Goal: Task Accomplishment & Management: Manage account settings

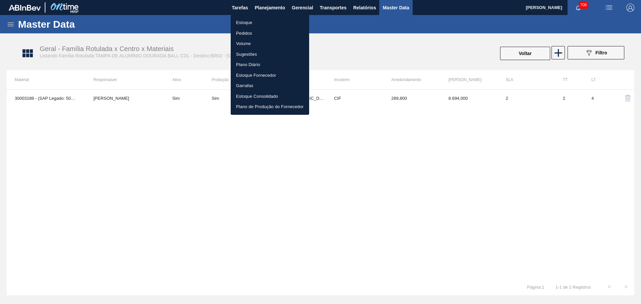
click at [246, 21] on li "Estoque" at bounding box center [270, 22] width 78 height 11
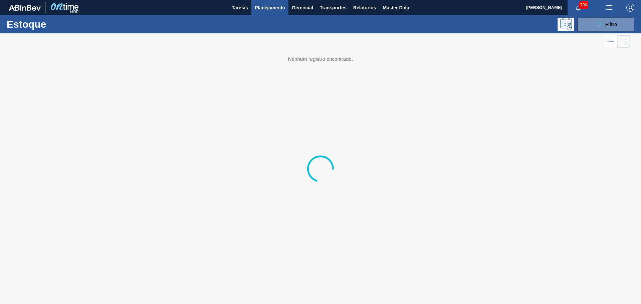
click at [310, 28] on div "089F7B8B-B2A5-4AFE-B5C0-19BA573D28AC Filtro" at bounding box center [371, 24] width 531 height 13
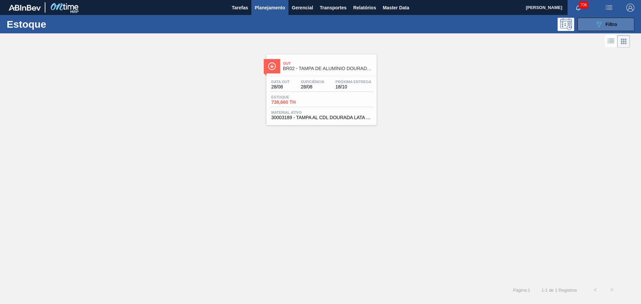
click at [604, 26] on div "089F7B8B-B2A5-4AFE-B5C0-19BA573D28AC Filtro" at bounding box center [606, 24] width 22 height 8
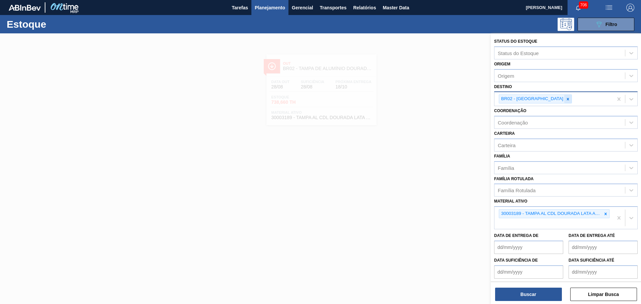
click at [565, 98] on icon at bounding box center [567, 99] width 5 height 5
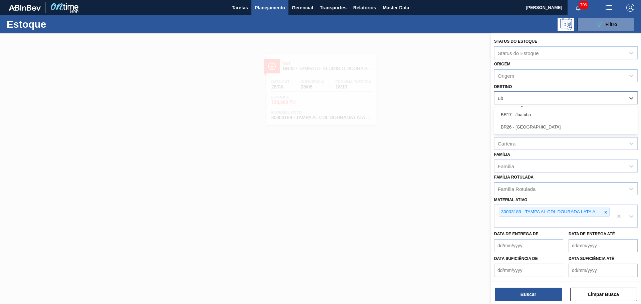
type input "ube"
click at [531, 113] on div "BR26 - [GEOGRAPHIC_DATA]" at bounding box center [566, 114] width 144 height 12
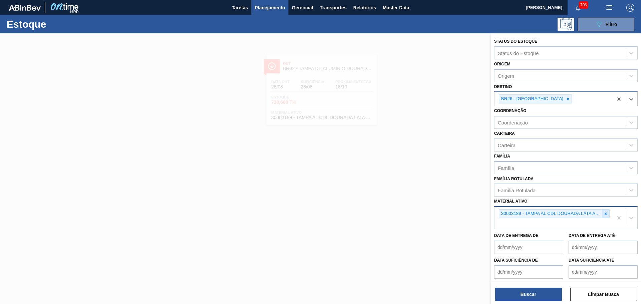
click at [603, 214] on icon at bounding box center [605, 214] width 5 height 5
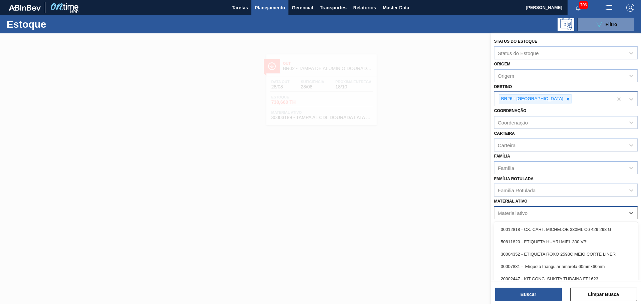
click at [602, 215] on div "Material ativo" at bounding box center [559, 213] width 131 height 10
paste ativo "20009437"
type ativo "20009437"
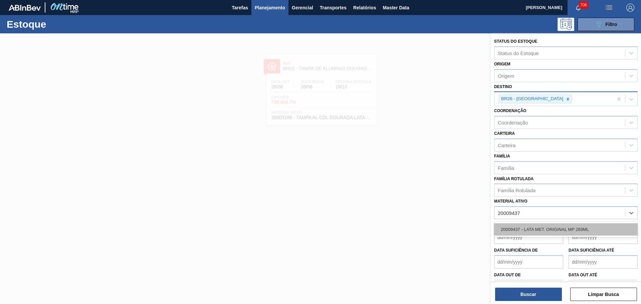
click at [555, 227] on div "20009437 - LATA MET. ORIGINAL MP 269ML" at bounding box center [566, 229] width 144 height 12
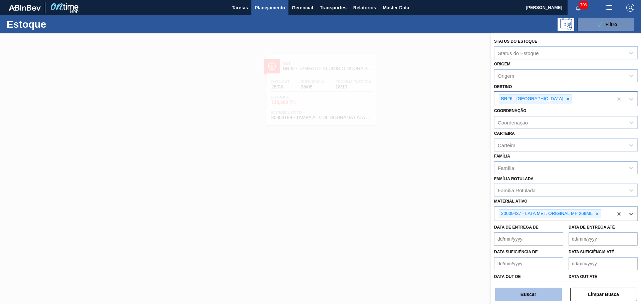
click at [543, 294] on button "Buscar" at bounding box center [528, 294] width 67 height 13
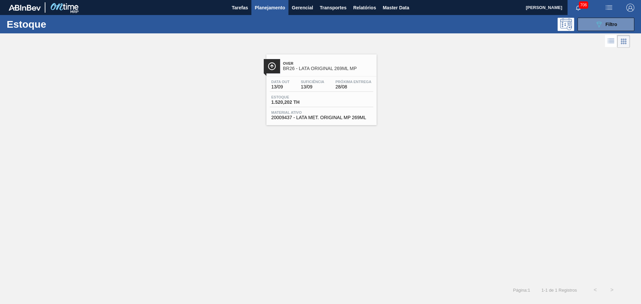
click at [315, 68] on span "BR26 - LATA ORIGINAL 269ML MP" at bounding box center [328, 68] width 90 height 5
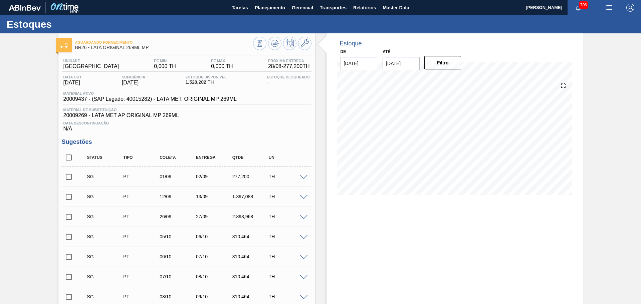
click at [574, 12] on button "button" at bounding box center [577, 7] width 21 height 9
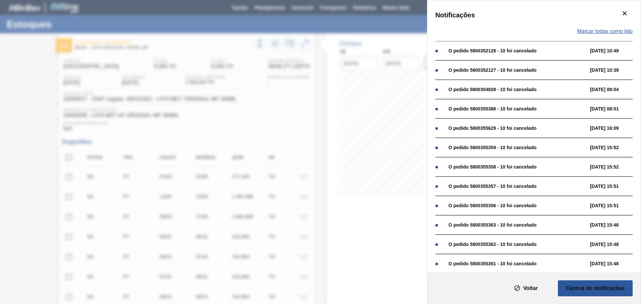
click at [605, 34] on span "Marcar todas como lido" at bounding box center [604, 31] width 55 height 6
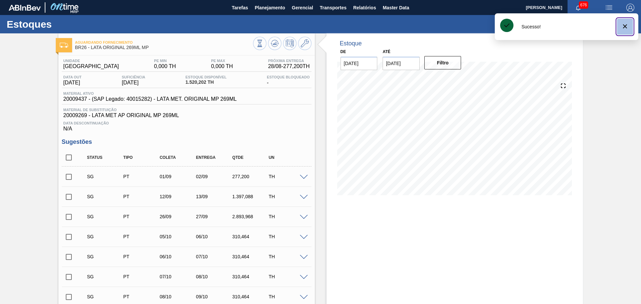
click at [625, 28] on icon "botão de ícone" at bounding box center [625, 26] width 8 height 8
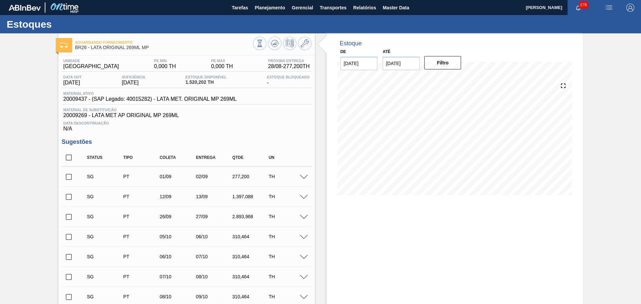
click at [606, 6] on img "button" at bounding box center [609, 8] width 8 height 8
click at [590, 20] on li "Pedido Contingência" at bounding box center [604, 24] width 61 height 12
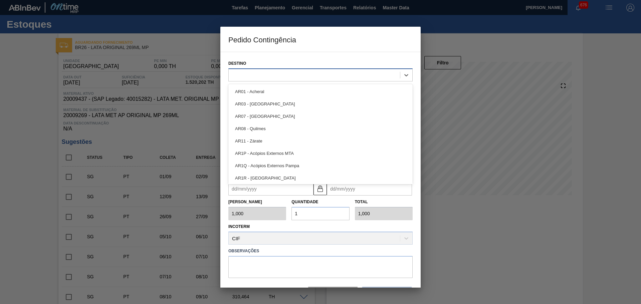
click at [268, 74] on div at bounding box center [314, 75] width 171 height 10
type input "ube"
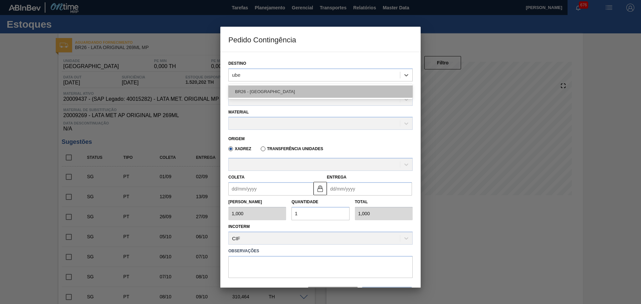
click at [272, 94] on div "BR26 - [GEOGRAPHIC_DATA]" at bounding box center [320, 91] width 184 height 12
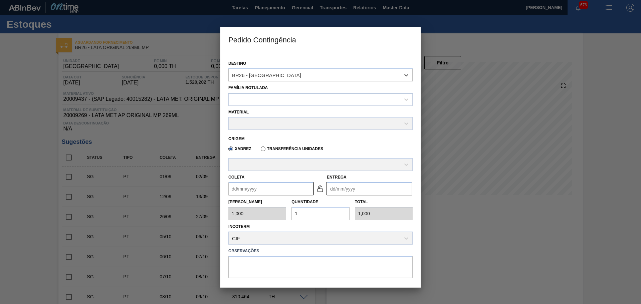
click at [267, 101] on div at bounding box center [314, 99] width 171 height 10
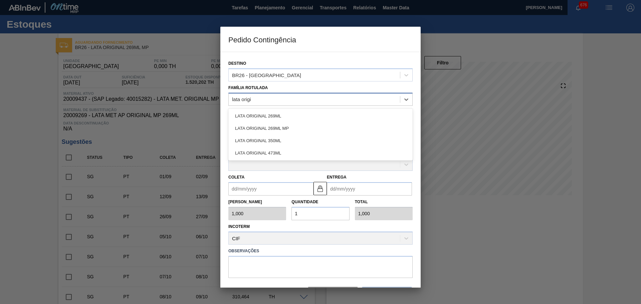
type Rotulada "lata origin"
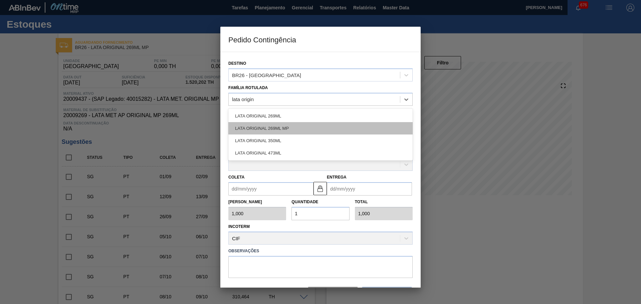
click at [278, 130] on div "LATA ORIGINAL 269ML MP" at bounding box center [320, 128] width 184 height 12
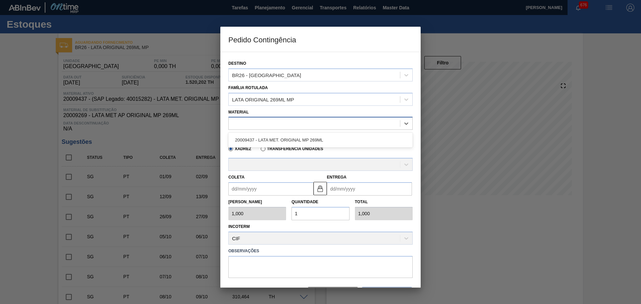
click at [254, 123] on div at bounding box center [314, 124] width 171 height 10
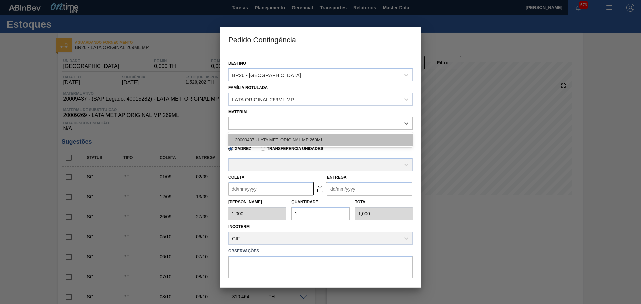
click at [258, 142] on div "20009437 - LATA MET. ORIGINAL MP 269ML" at bounding box center [320, 140] width 184 height 12
type input "11,088"
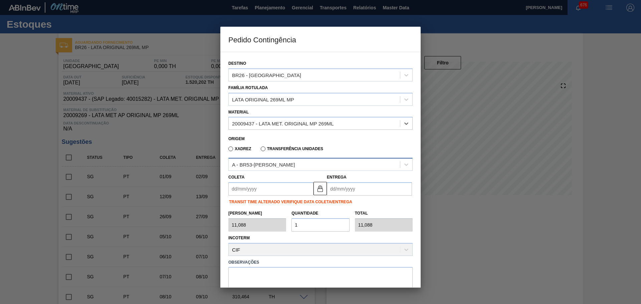
click at [256, 165] on div "A - BR53-Latas Minas" at bounding box center [263, 165] width 63 height 6
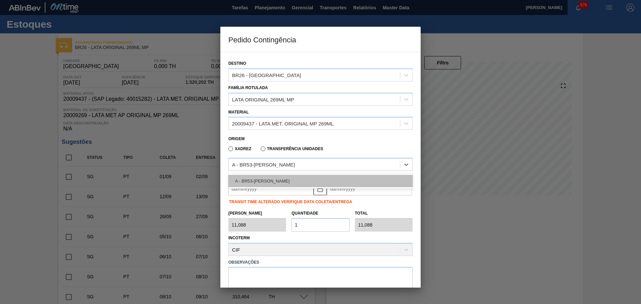
click at [259, 179] on div "A - BR53-Latas Minas" at bounding box center [320, 181] width 184 height 12
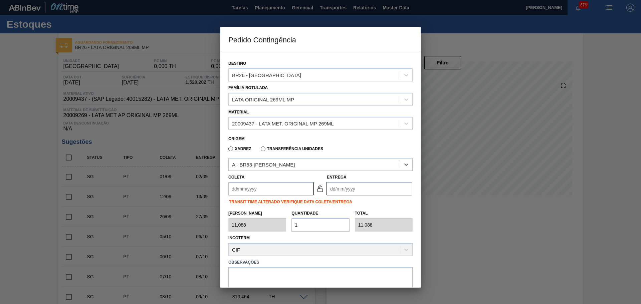
click at [258, 186] on input "Coleta" at bounding box center [270, 188] width 85 height 13
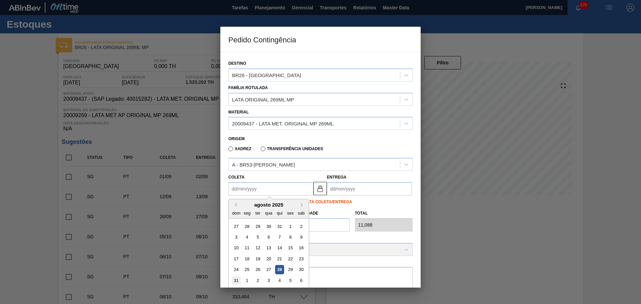
click at [232, 281] on div "31" at bounding box center [236, 280] width 9 height 9
type input "31/08/2025"
type input "[DATE]"
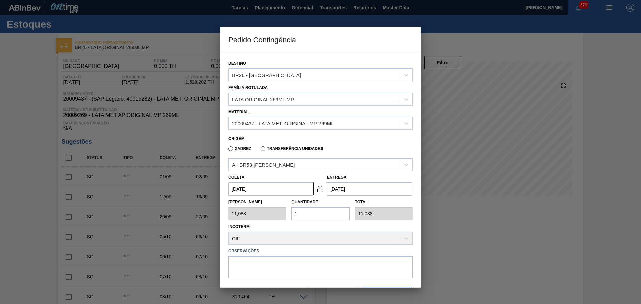
click at [283, 215] on div "Tam Lote 11,088 Quantidade 1 Total 11,088" at bounding box center [321, 208] width 190 height 25
type input "2"
type input "22,176"
type input "20"
type input "221,760"
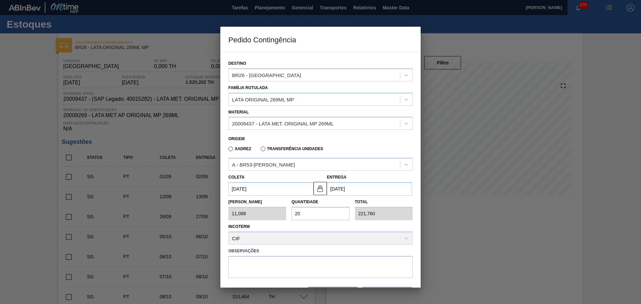
click at [307, 227] on div "Incoterm CIF" at bounding box center [320, 233] width 184 height 23
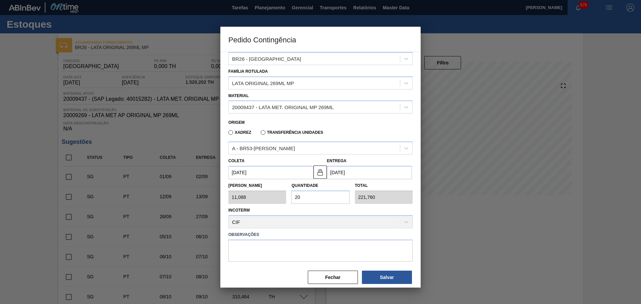
scroll to position [23, 0]
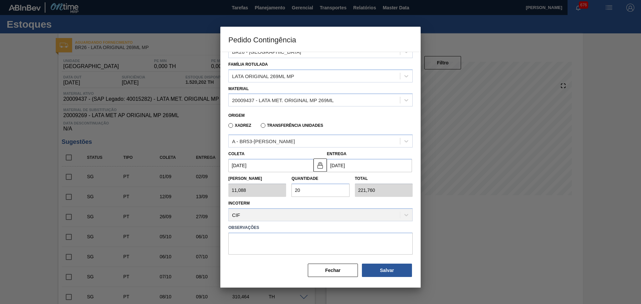
click at [394, 223] on label "Observações" at bounding box center [320, 228] width 184 height 10
click at [394, 219] on div "Incoterm CIF" at bounding box center [320, 210] width 184 height 23
click at [380, 270] on button "Salvar" at bounding box center [387, 270] width 50 height 13
type input "1,000"
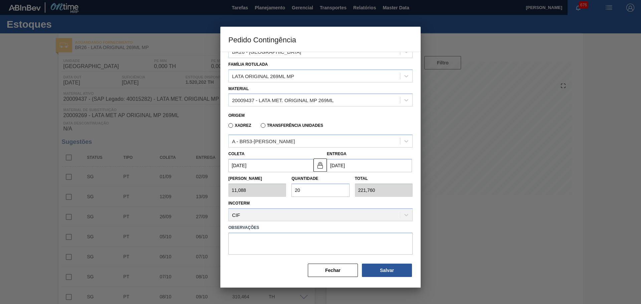
type input "1"
type input "1,000"
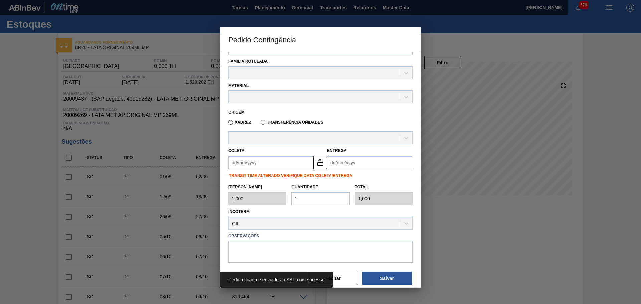
click at [385, 236] on label "Observações" at bounding box center [320, 236] width 184 height 10
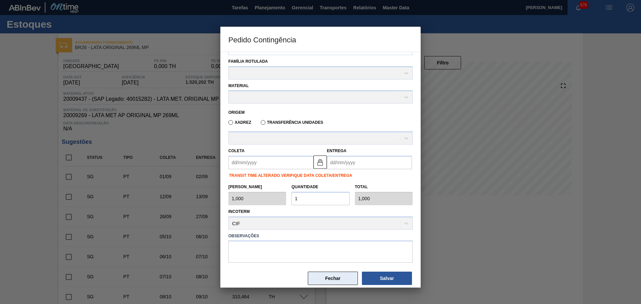
click at [346, 273] on button "Fechar" at bounding box center [333, 278] width 50 height 13
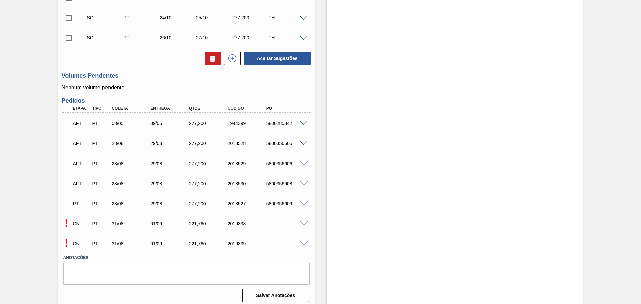
scroll to position [543, 0]
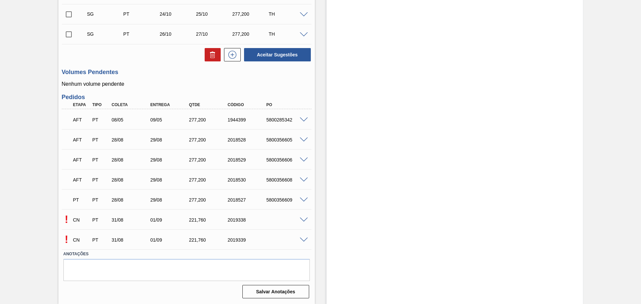
click at [300, 219] on span at bounding box center [304, 220] width 8 height 5
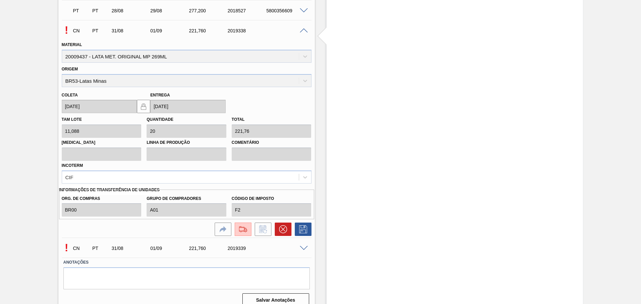
scroll to position [741, 0]
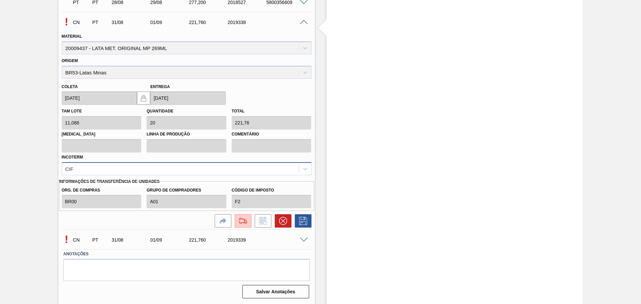
click at [129, 173] on div "CIF" at bounding box center [180, 169] width 237 height 10
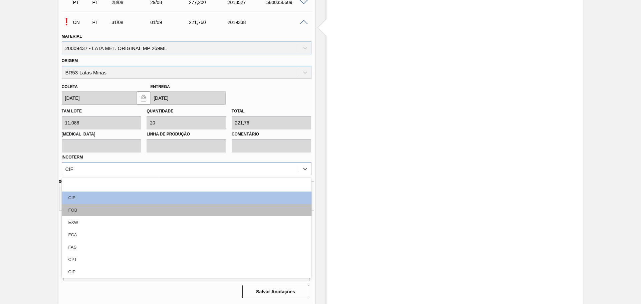
click at [98, 205] on div "FOB" at bounding box center [187, 210] width 250 height 12
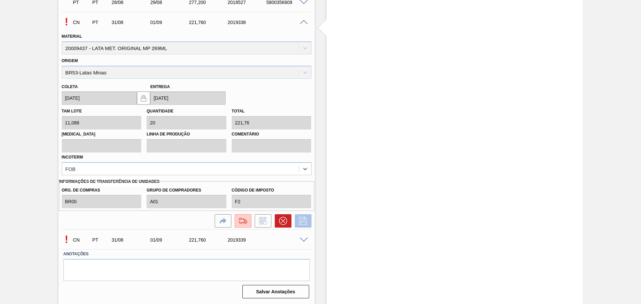
click at [304, 220] on icon at bounding box center [303, 221] width 11 height 8
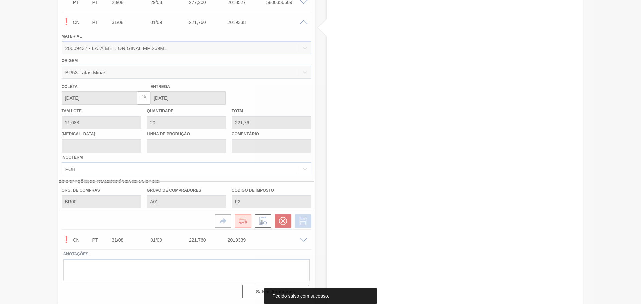
scroll to position [543, 0]
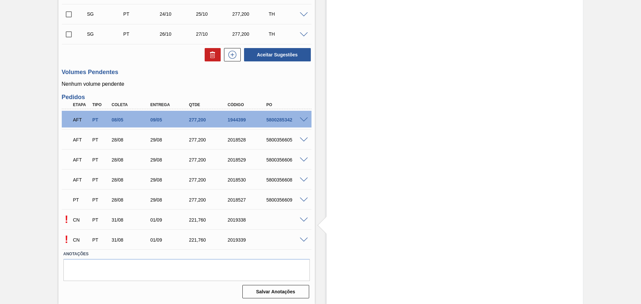
click at [302, 238] on span at bounding box center [304, 240] width 8 height 5
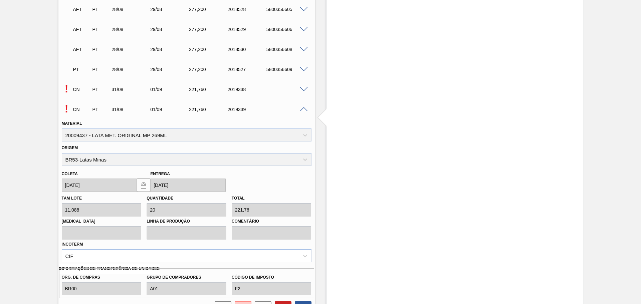
scroll to position [741, 0]
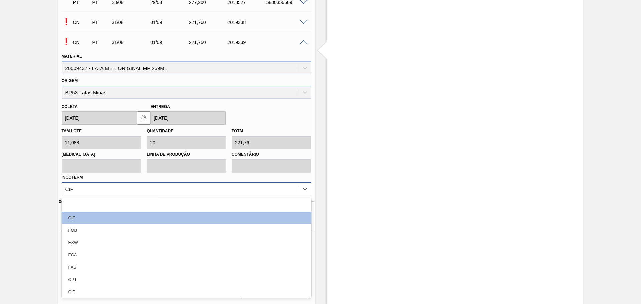
click at [150, 188] on div "CIF" at bounding box center [180, 189] width 237 height 10
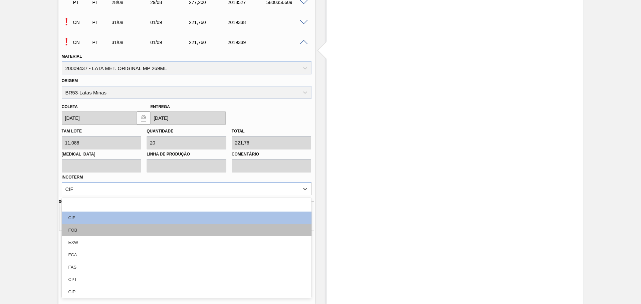
click at [111, 226] on div "FOB" at bounding box center [187, 230] width 250 height 12
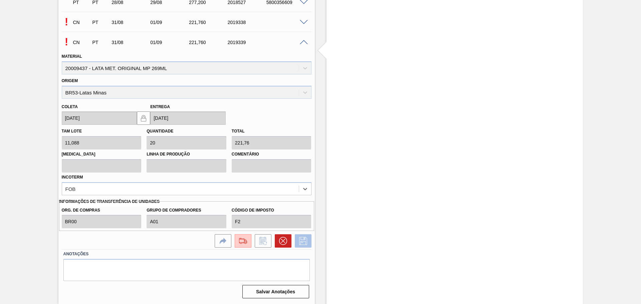
click at [308, 242] on button at bounding box center [303, 240] width 17 height 13
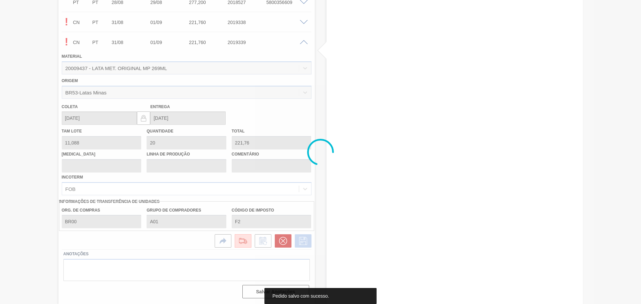
scroll to position [543, 0]
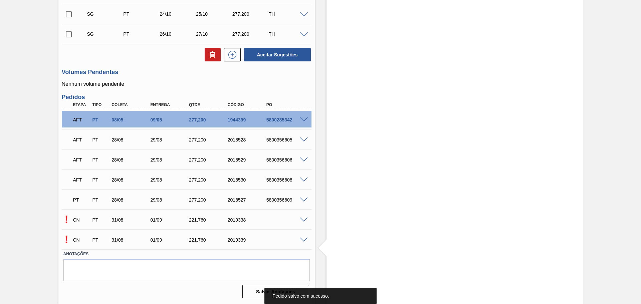
click at [304, 219] on span at bounding box center [304, 220] width 8 height 5
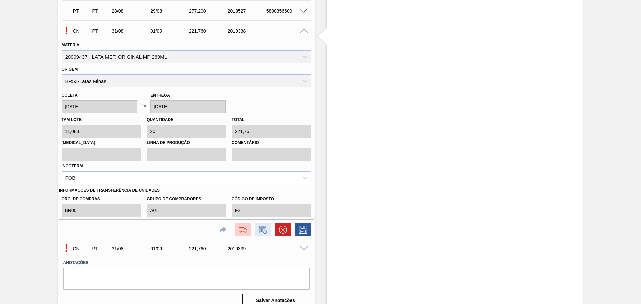
scroll to position [741, 0]
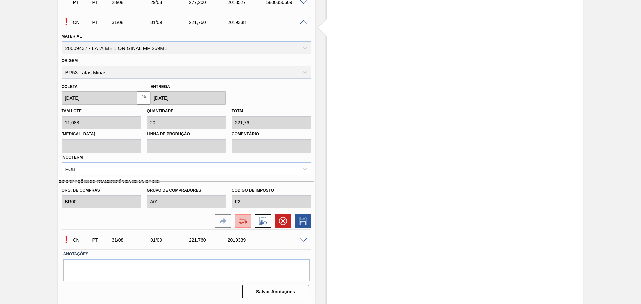
click at [238, 222] on img at bounding box center [243, 221] width 11 height 8
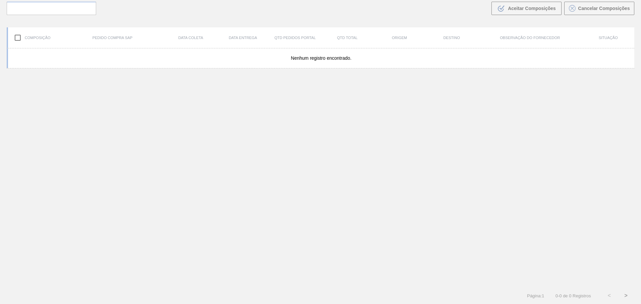
scroll to position [48, 0]
type de "[DATE]"
type até "29/08/2025"
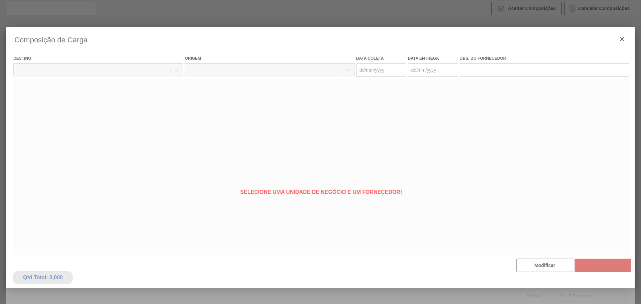
type coleta "31/08/2025"
type entrega "01/09/2025"
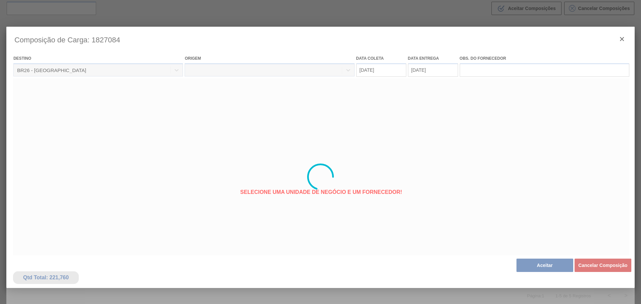
click at [545, 266] on div at bounding box center [320, 177] width 628 height 300
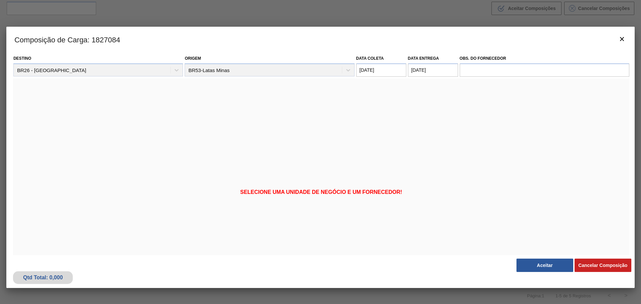
click at [545, 267] on button "Aceitar" at bounding box center [544, 265] width 57 height 13
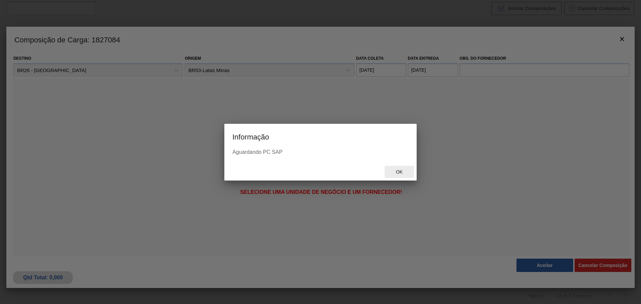
click at [398, 173] on span "Ok" at bounding box center [398, 171] width 17 height 5
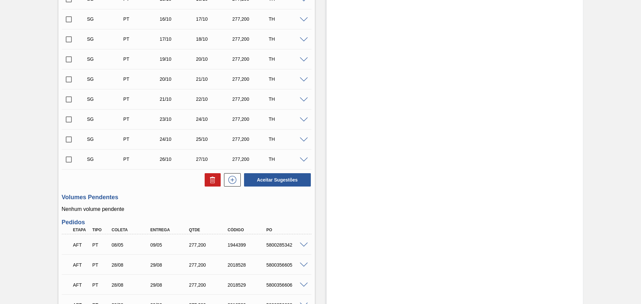
scroll to position [543, 0]
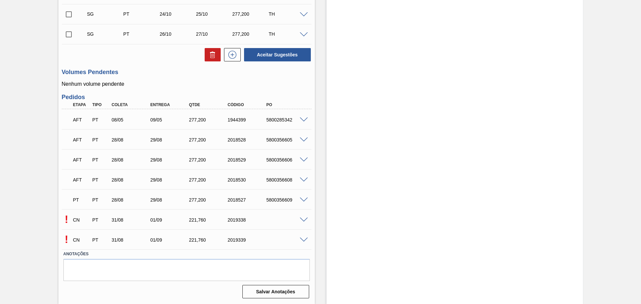
click at [302, 241] on span at bounding box center [304, 240] width 8 height 5
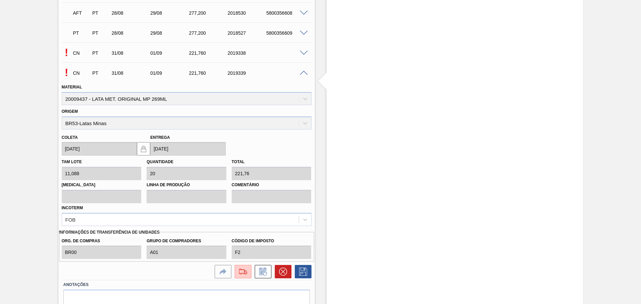
scroll to position [741, 0]
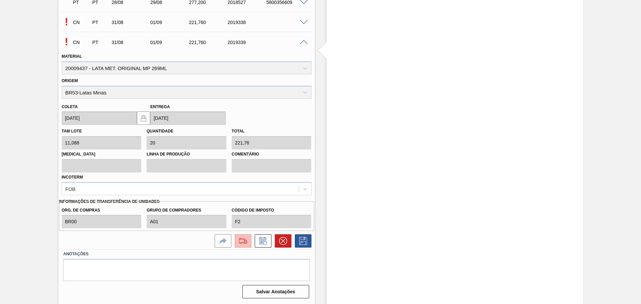
click at [239, 240] on img at bounding box center [243, 241] width 11 height 8
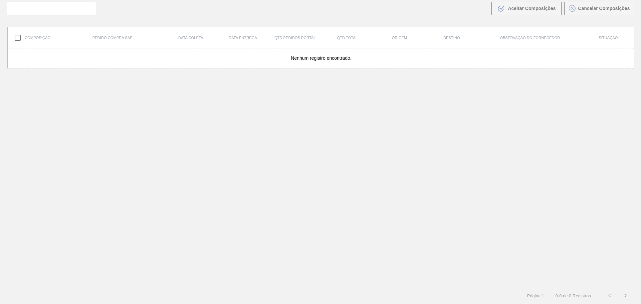
scroll to position [48, 0]
type de "[DATE]"
type até "29/08/2025"
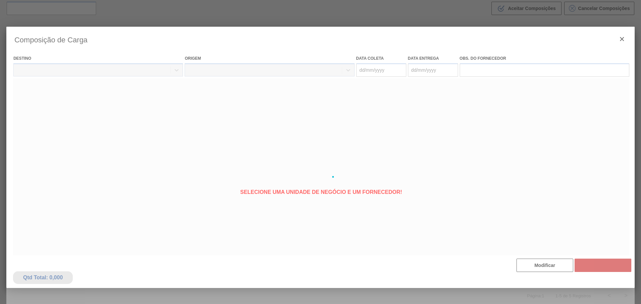
type coleta "31/08/2025"
type entrega "01/09/2025"
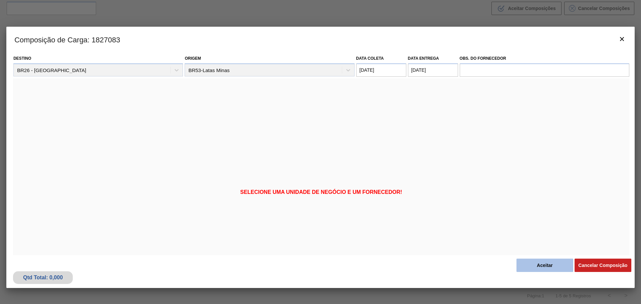
click at [536, 264] on button "Aceitar" at bounding box center [544, 265] width 57 height 13
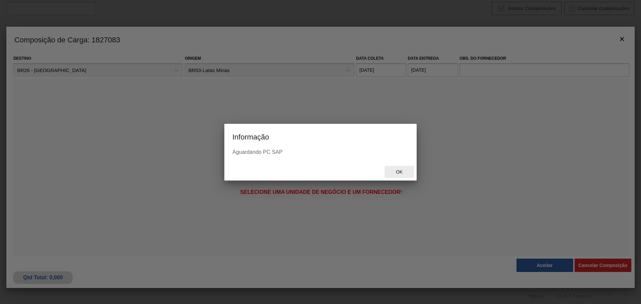
click at [399, 173] on span "Ok" at bounding box center [398, 171] width 17 height 5
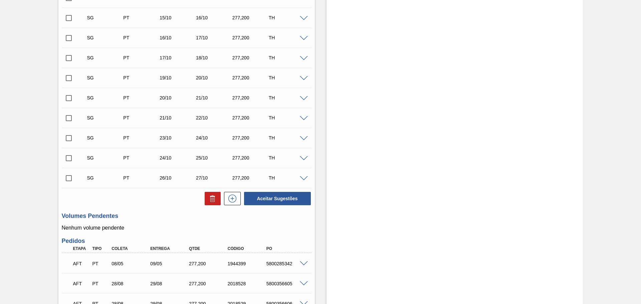
scroll to position [543, 0]
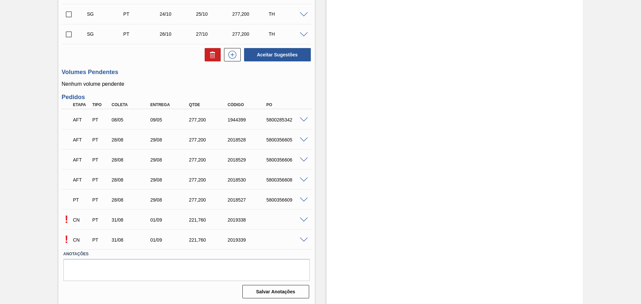
click at [308, 222] on div at bounding box center [304, 219] width 13 height 5
click at [304, 221] on span at bounding box center [304, 220] width 8 height 5
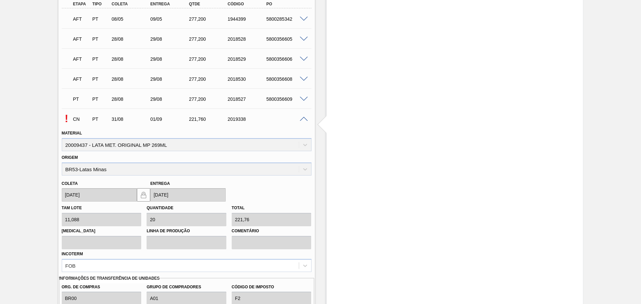
scroll to position [741, 0]
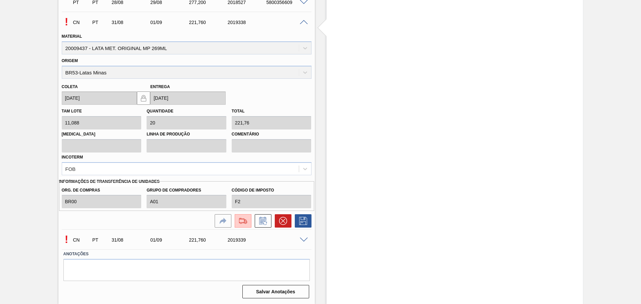
click at [301, 24] on div "! CN PT 31/08 01/09 221,760 2019338" at bounding box center [187, 21] width 250 height 17
click at [244, 219] on img at bounding box center [243, 221] width 11 height 8
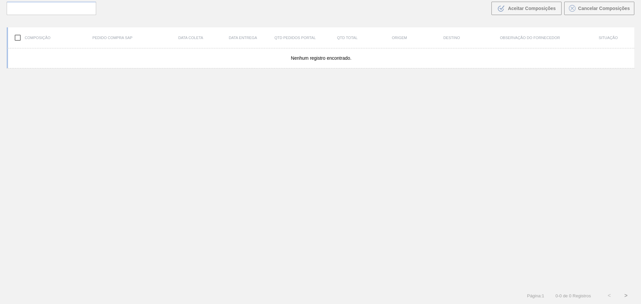
scroll to position [48, 0]
type de "[DATE]"
type até "29/08/2025"
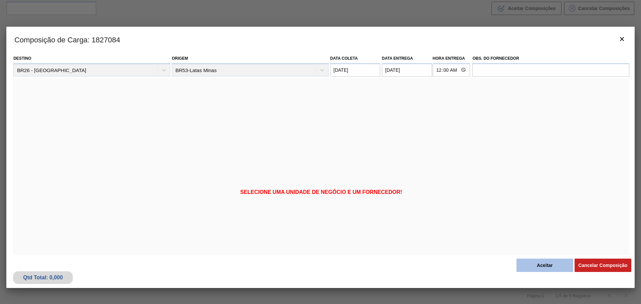
click at [543, 264] on button "Aceitar" at bounding box center [544, 265] width 57 height 13
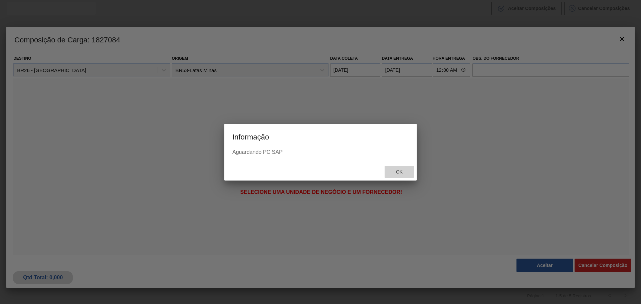
click at [398, 173] on span "Ok" at bounding box center [398, 171] width 17 height 5
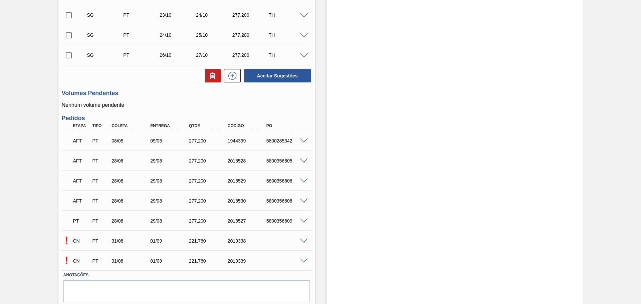
scroll to position [543, 0]
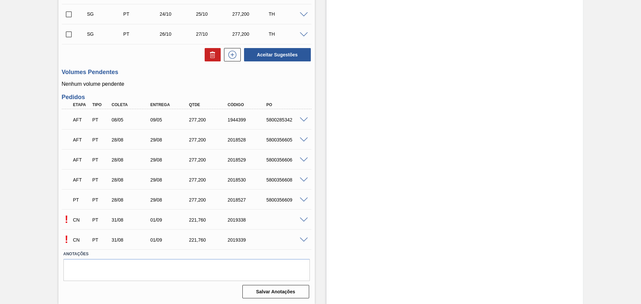
click at [302, 240] on span at bounding box center [304, 240] width 8 height 5
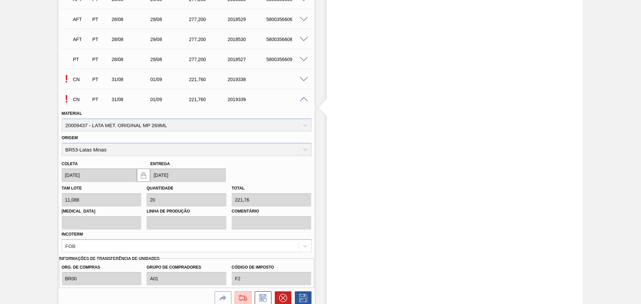
scroll to position [685, 0]
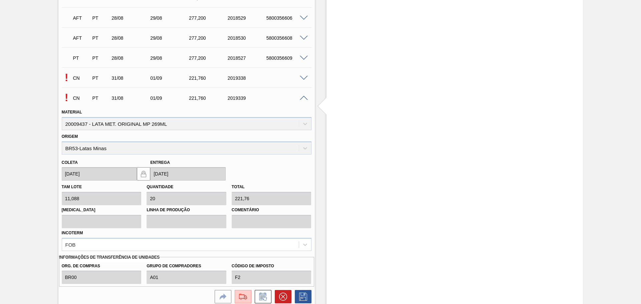
click at [301, 75] on div at bounding box center [304, 77] width 13 height 5
click at [305, 97] on span at bounding box center [304, 98] width 8 height 5
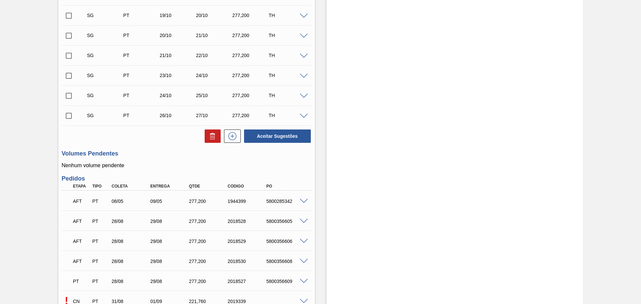
scroll to position [543, 0]
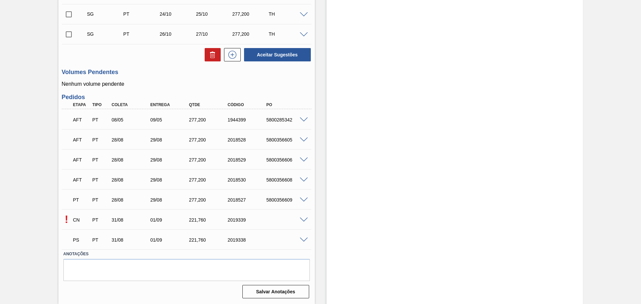
click at [304, 222] on span at bounding box center [304, 220] width 8 height 5
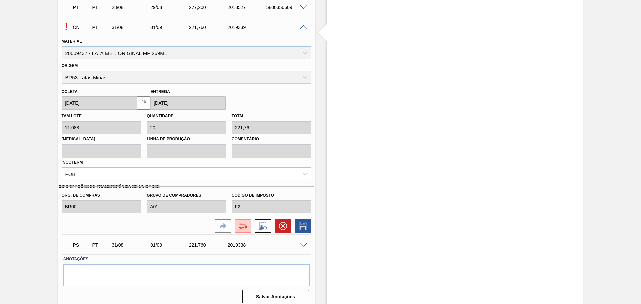
scroll to position [741, 0]
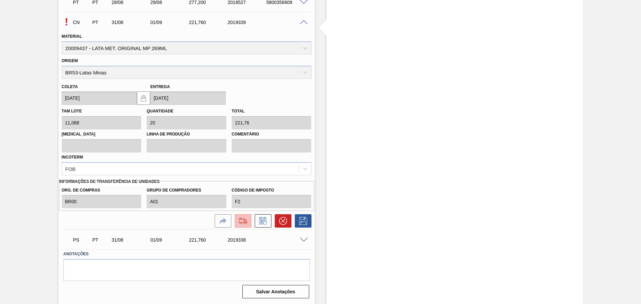
click at [240, 219] on img at bounding box center [243, 221] width 11 height 8
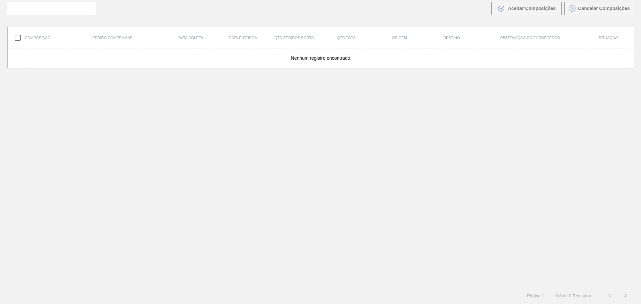
scroll to position [48, 0]
type de "[DATE]"
type até "[DATE]"
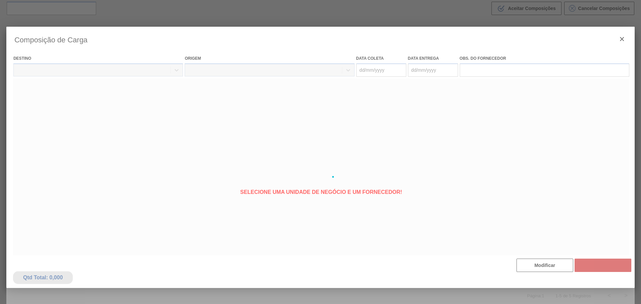
type coleta "[DATE]"
type entrega "[DATE]"
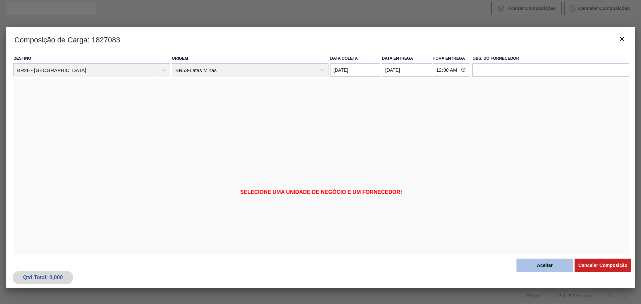
click at [543, 263] on button "Aceitar" at bounding box center [544, 265] width 57 height 13
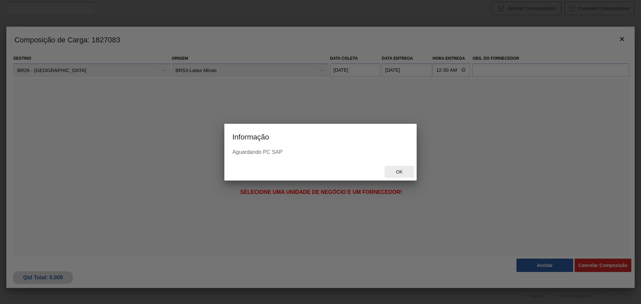
click at [404, 169] on div "Ok" at bounding box center [398, 172] width 29 height 12
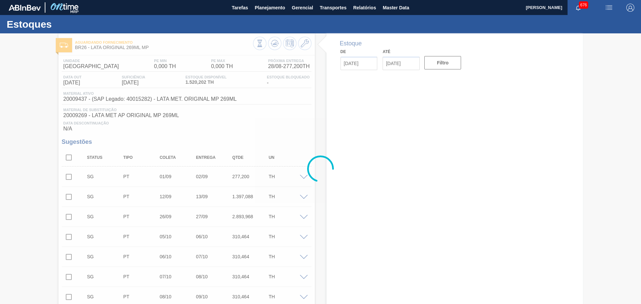
type input "[DATE]"
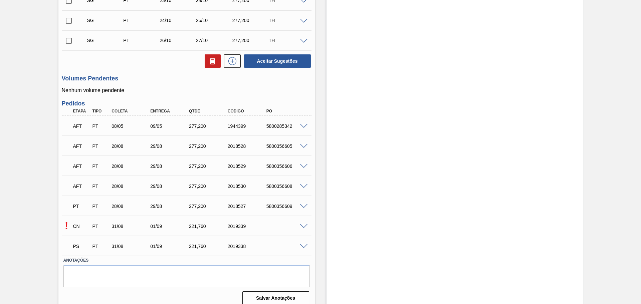
scroll to position [543, 0]
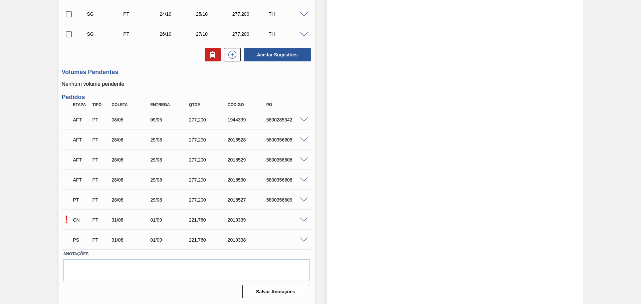
click at [300, 239] on span at bounding box center [304, 240] width 8 height 5
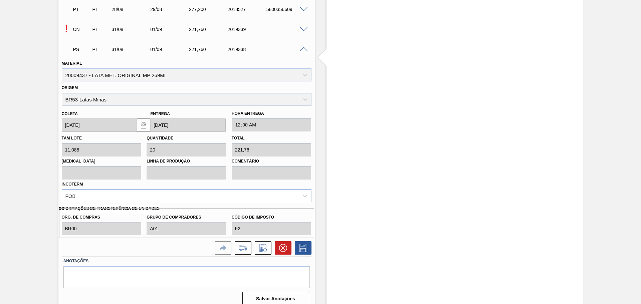
scroll to position [741, 0]
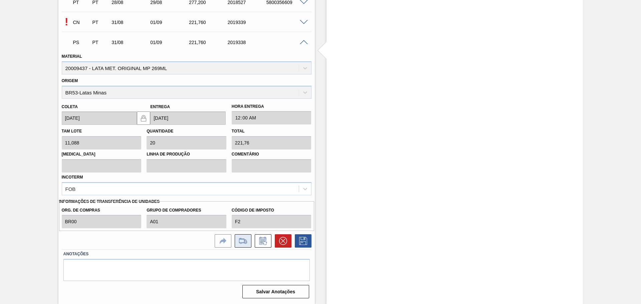
click at [242, 239] on icon at bounding box center [243, 241] width 11 height 8
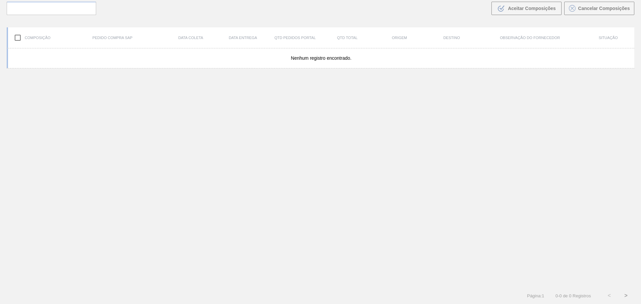
scroll to position [48, 0]
type de "[DATE]"
type até "[DATE]"
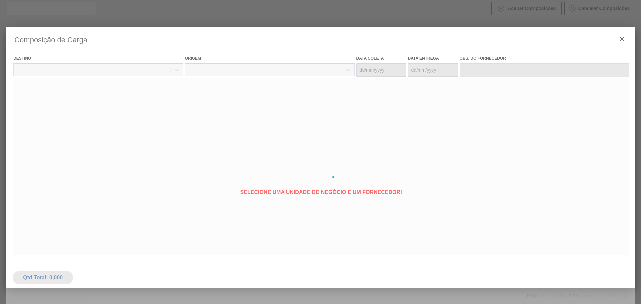
type coleta "[DATE]"
type entrega "[DATE]"
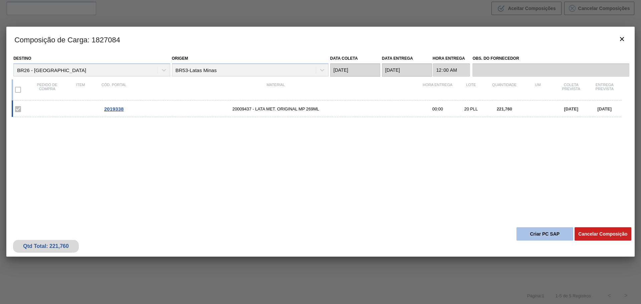
click at [541, 237] on button "Criar PC SAP" at bounding box center [544, 233] width 57 height 13
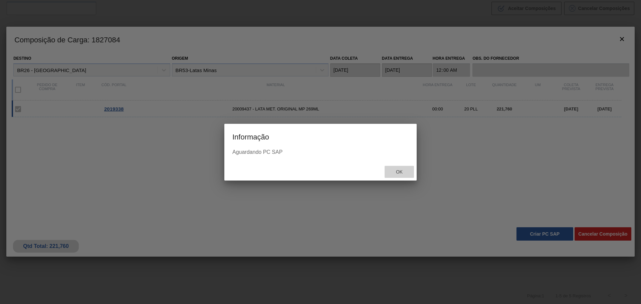
click at [399, 170] on span "Ok" at bounding box center [398, 171] width 17 height 5
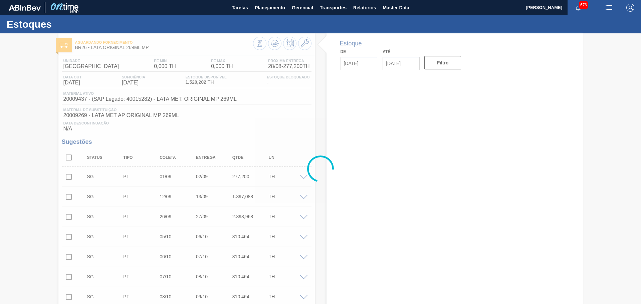
type input "[DATE]"
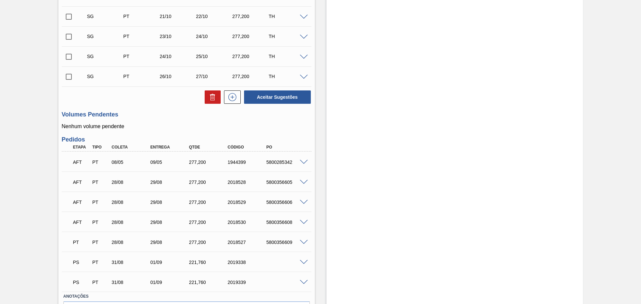
scroll to position [543, 0]
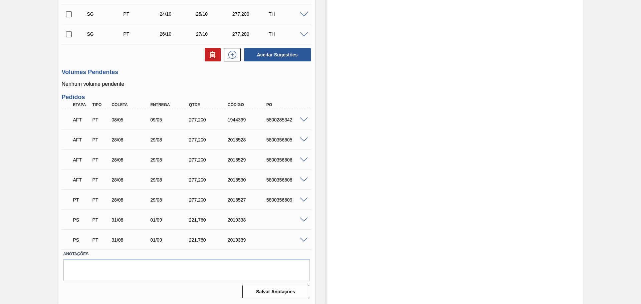
click at [301, 241] on span at bounding box center [304, 240] width 8 height 5
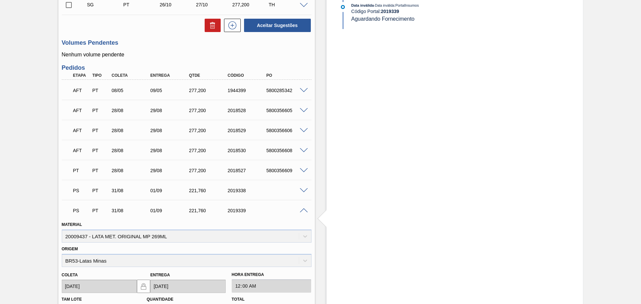
scroll to position [741, 0]
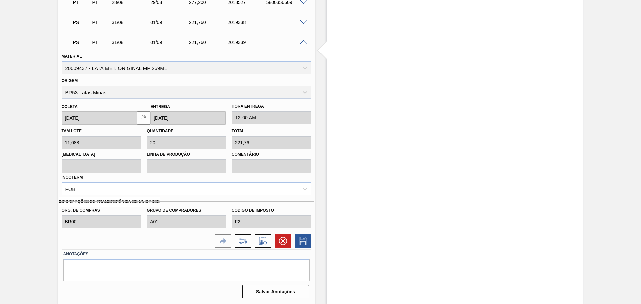
click at [307, 45] on div "PS PT 31/08 01/09 221,[PHONE_NUMBER]" at bounding box center [187, 41] width 250 height 17
click at [302, 44] on div "PS PT 31/08 01/09 221,[PHONE_NUMBER]" at bounding box center [187, 41] width 250 height 17
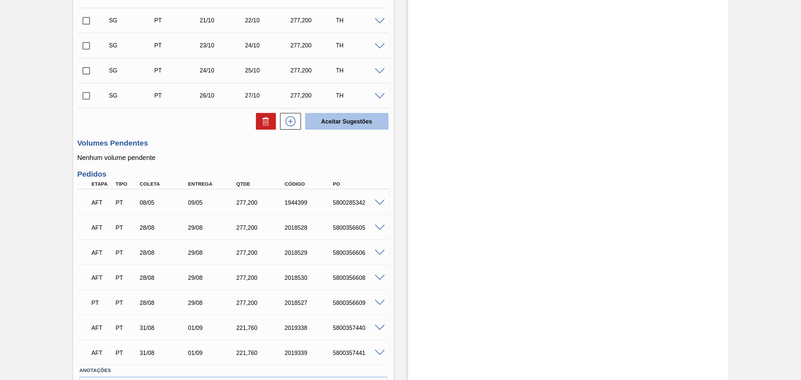
scroll to position [543, 0]
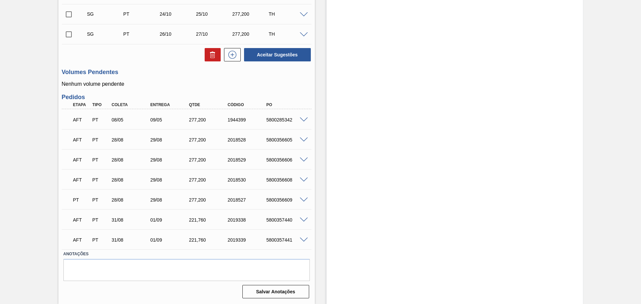
click at [281, 218] on div "5800357440" at bounding box center [286, 219] width 43 height 5
copy div "5800357440"
click at [279, 239] on div "5800357441" at bounding box center [286, 239] width 43 height 5
click at [279, 238] on div "5800357441" at bounding box center [286, 239] width 43 height 5
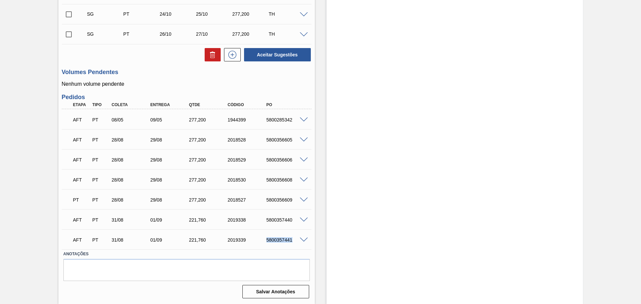
copy div "5800357441"
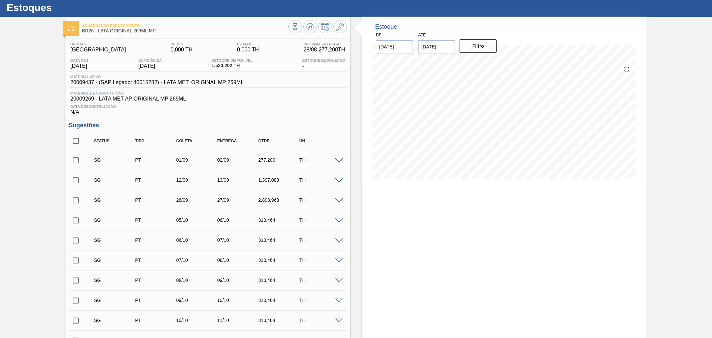
scroll to position [0, 0]
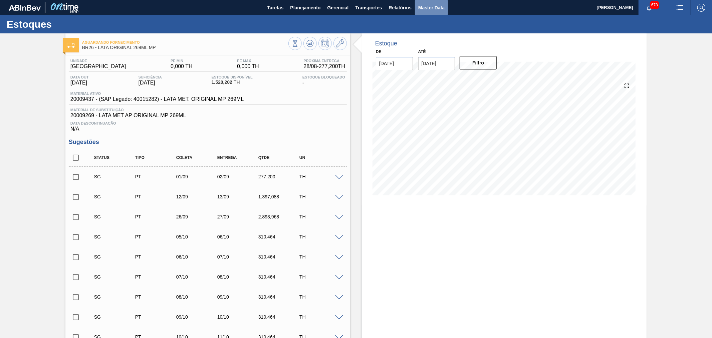
click at [429, 6] on span "Master Data" at bounding box center [431, 8] width 26 height 8
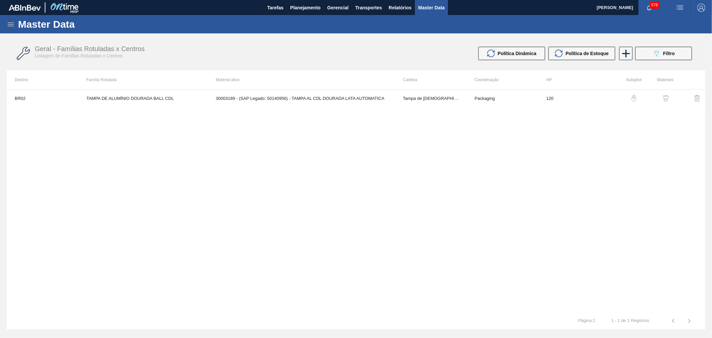
click at [11, 29] on div "Master Data" at bounding box center [356, 24] width 712 height 18
click at [10, 24] on icon at bounding box center [11, 24] width 8 height 8
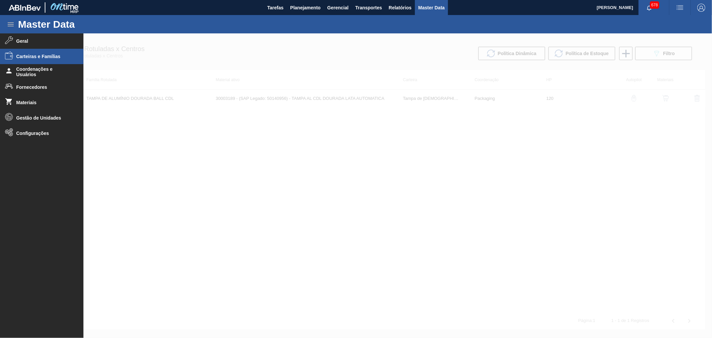
click at [39, 62] on li "Carteiras e Famílias" at bounding box center [41, 56] width 83 height 15
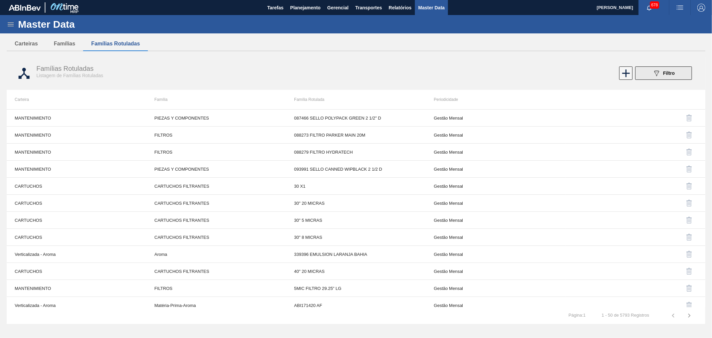
click at [640, 72] on button "089F7B8B-B2A5-4AFE-B5C0-19BA573D28AC Filtro" at bounding box center [663, 72] width 57 height 13
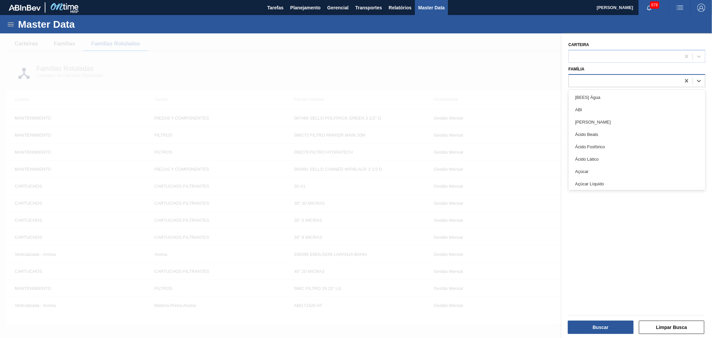
click at [602, 83] on div at bounding box center [625, 81] width 112 height 10
click at [603, 59] on div at bounding box center [625, 56] width 112 height 10
type input "LATA"
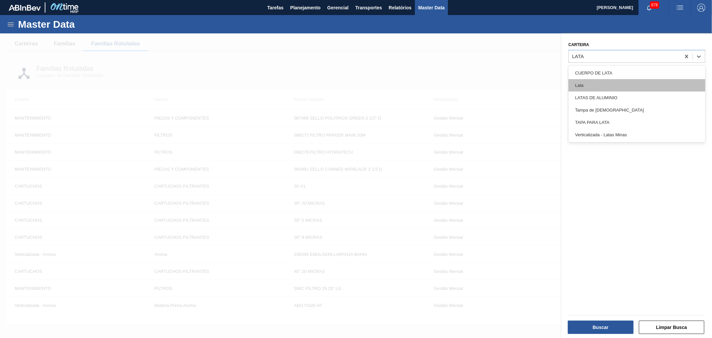
click at [587, 84] on div "Lata" at bounding box center [636, 85] width 137 height 12
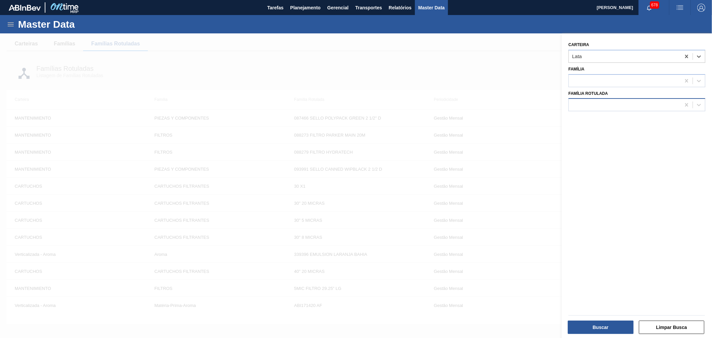
click at [602, 102] on div at bounding box center [625, 105] width 112 height 10
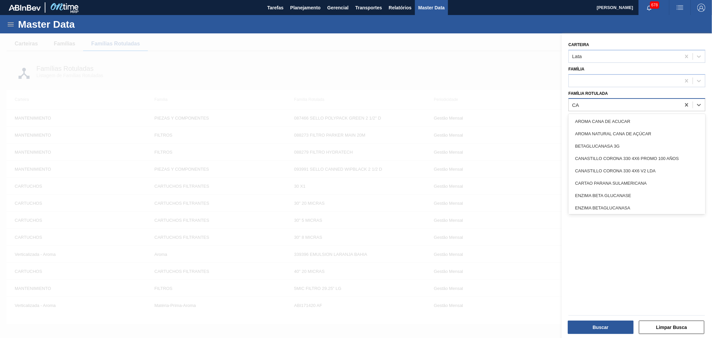
type Rotulada "C"
click at [580, 78] on div at bounding box center [625, 81] width 112 height 10
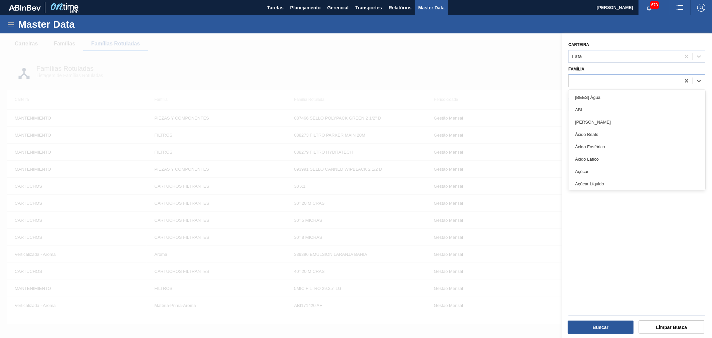
click at [624, 267] on div "Carteira Lata Família option Açúcar Líquido focused, 8 of 101. 101 results avai…" at bounding box center [637, 186] width 150 height 306
click at [574, 82] on div at bounding box center [625, 81] width 112 height 10
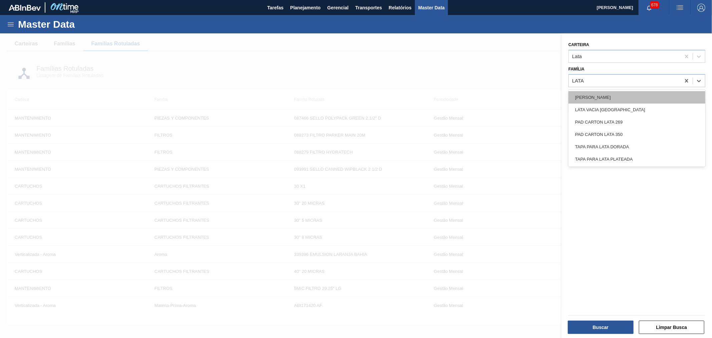
type input "LATA"
click at [585, 94] on div "Lata" at bounding box center [636, 97] width 137 height 12
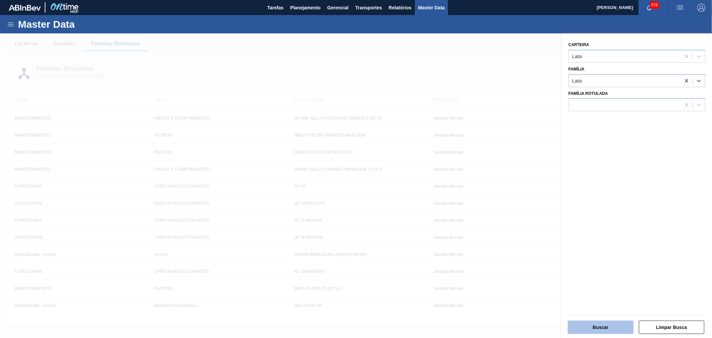
click at [605, 304] on button "Buscar" at bounding box center [601, 326] width 66 height 13
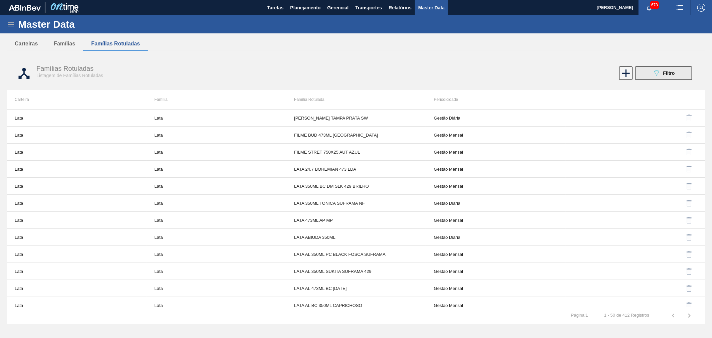
click at [640, 71] on icon "089F7B8B-B2A5-4AFE-B5C0-19BA573D28AC" at bounding box center [657, 73] width 8 height 8
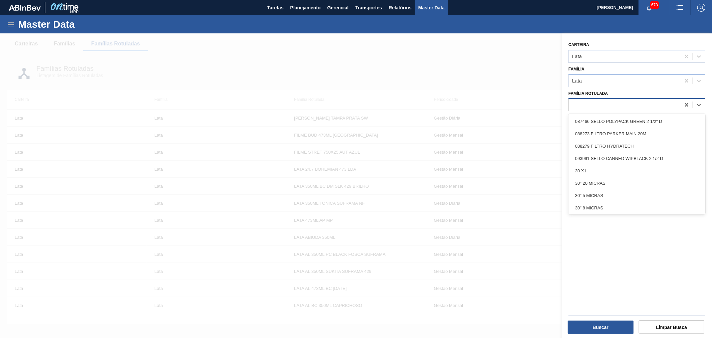
click at [614, 104] on div at bounding box center [625, 105] width 112 height 10
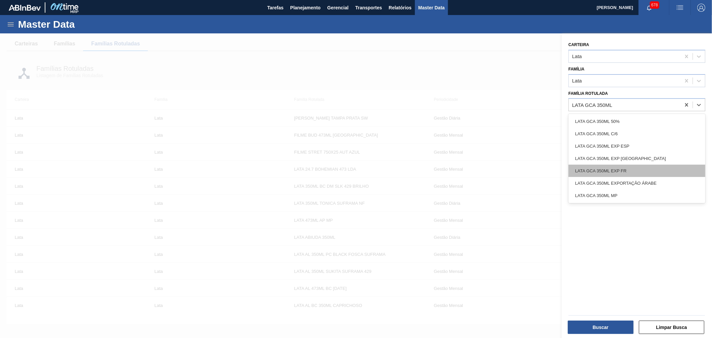
type Rotulada "LATA GCA 350ML"
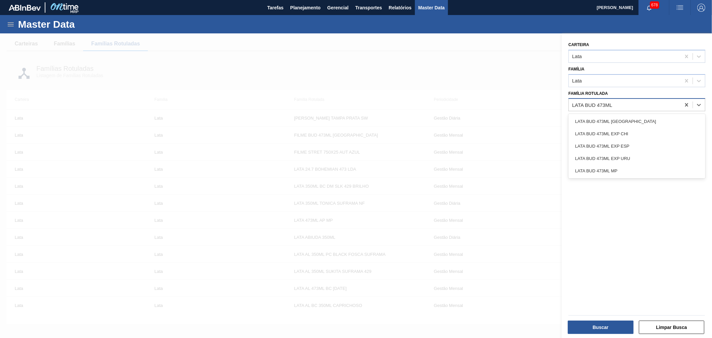
type Rotulada "LATA BUD 473ML"
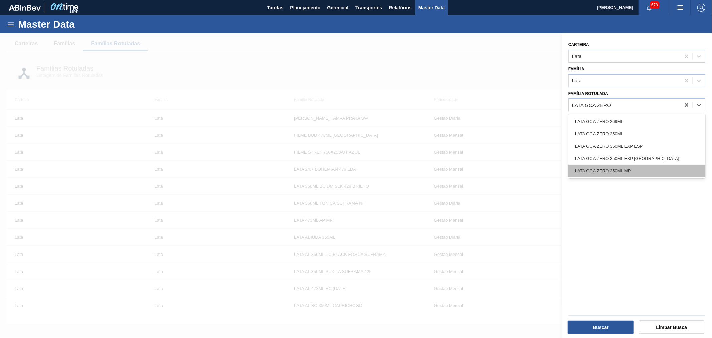
type Rotulada "LATA GCA ZERO"
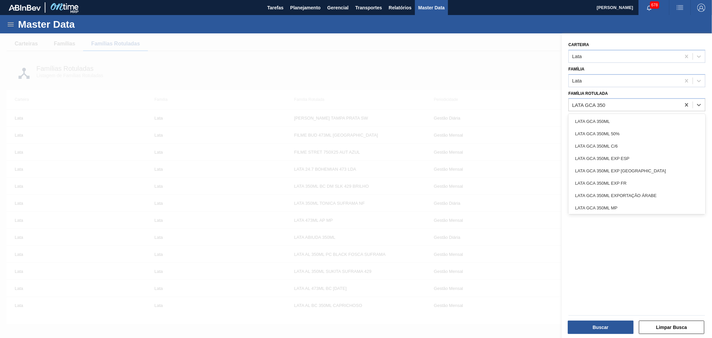
type Rotulada "LATA GCA 350"
type Rotulada "LATA SODA"
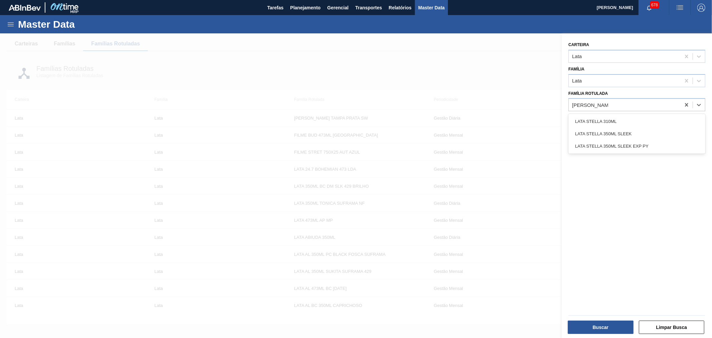
type Rotulada "LATA STELLA 3"
click at [532, 97] on div at bounding box center [356, 202] width 712 height 338
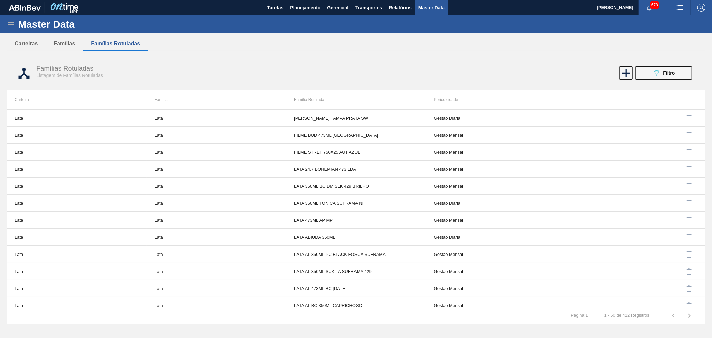
click at [434, 4] on span "Master Data" at bounding box center [431, 8] width 26 height 8
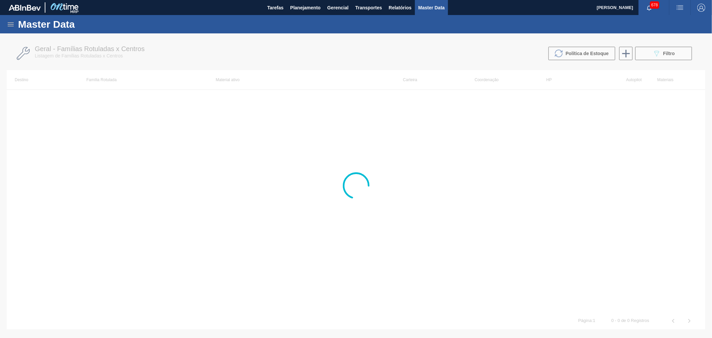
click at [7, 22] on div "Master Data" at bounding box center [356, 24] width 712 height 18
click at [8, 22] on icon at bounding box center [11, 24] width 8 height 8
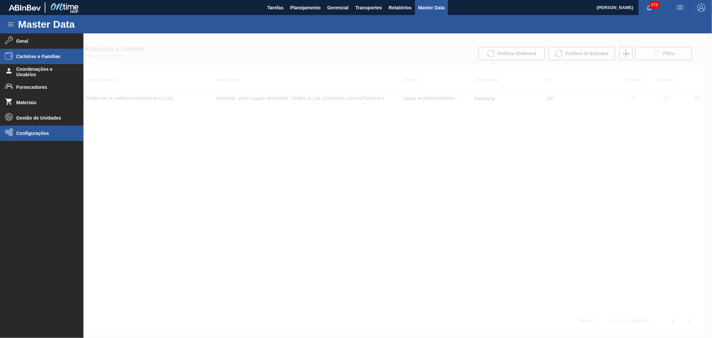
click at [24, 133] on span "Configurações" at bounding box center [43, 133] width 55 height 5
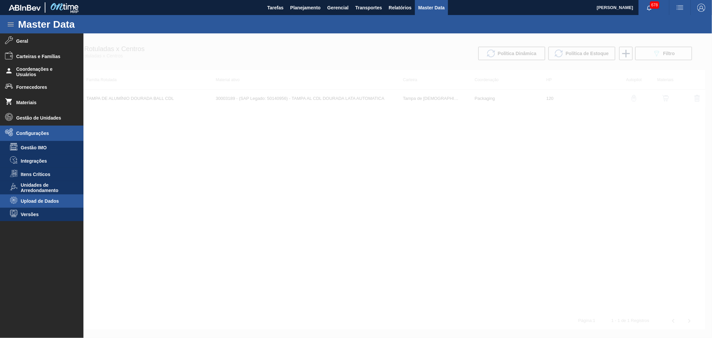
click at [36, 200] on span "Upload de Dados" at bounding box center [46, 200] width 51 height 5
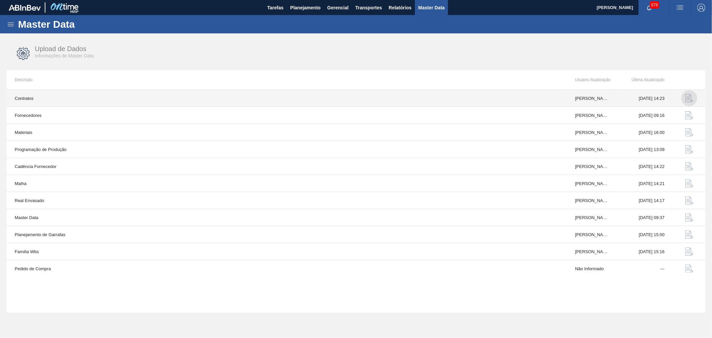
click at [640, 100] on img "button" at bounding box center [689, 98] width 8 height 8
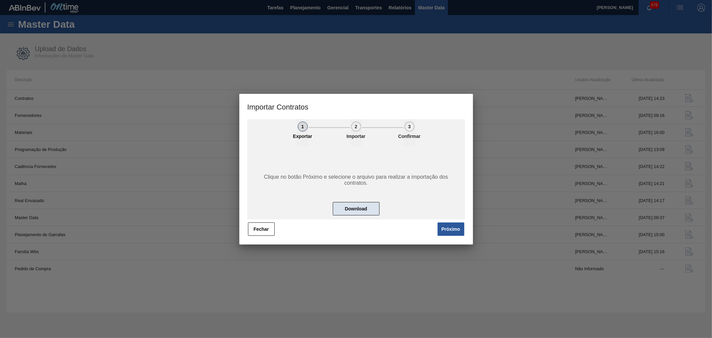
click at [369, 209] on button "Download" at bounding box center [356, 208] width 47 height 13
click at [264, 231] on button "Fechar" at bounding box center [261, 228] width 27 height 13
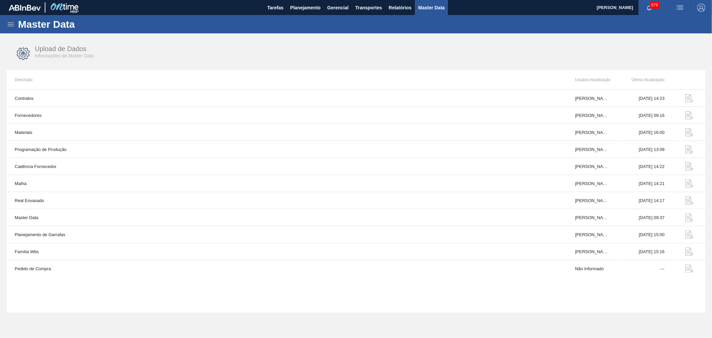
click at [8, 21] on icon at bounding box center [11, 24] width 8 height 8
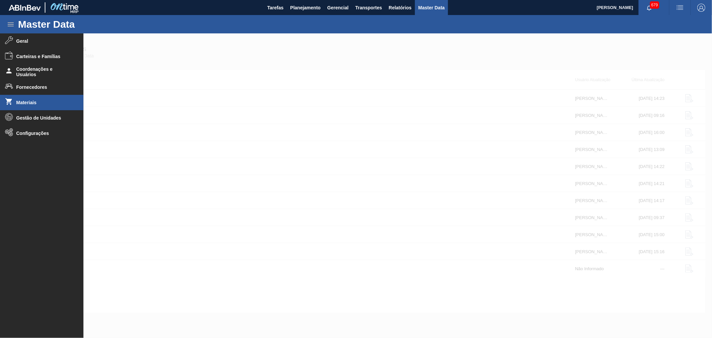
click at [38, 101] on span "Materiais" at bounding box center [43, 102] width 55 height 5
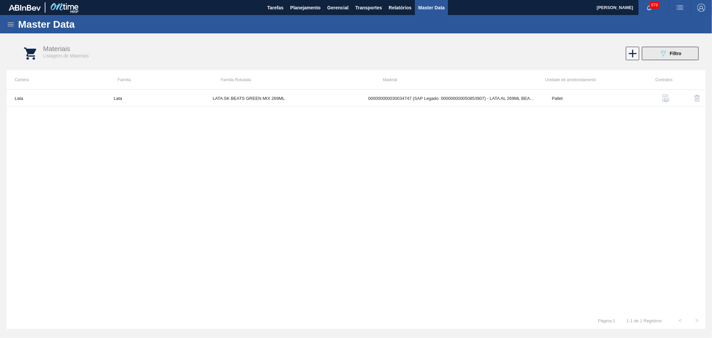
click at [640, 51] on icon "089F7B8B-B2A5-4AFE-B5C0-19BA573D28AC" at bounding box center [663, 53] width 8 height 8
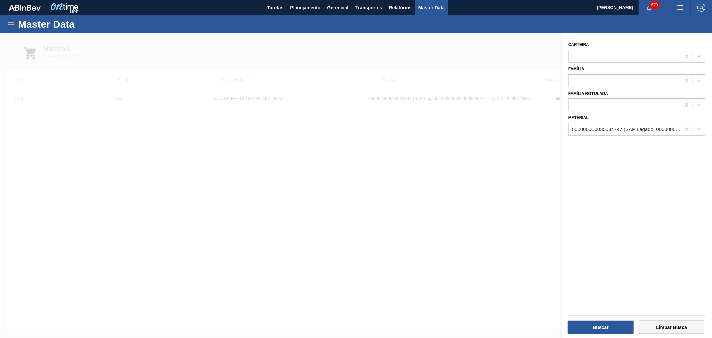
click at [640, 304] on button "Limpar Busca" at bounding box center [672, 326] width 66 height 13
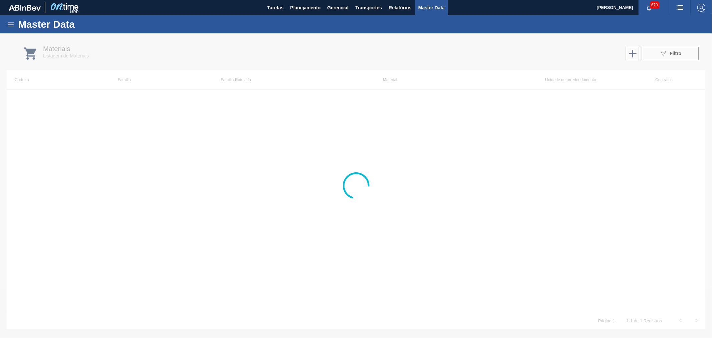
drag, startPoint x: 489, startPoint y: 209, endPoint x: 491, endPoint y: 204, distance: 4.6
click at [489, 209] on div at bounding box center [356, 185] width 712 height 304
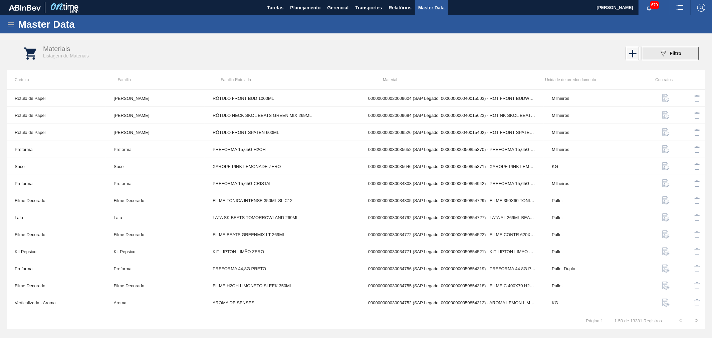
click at [640, 53] on div "089F7B8B-B2A5-4AFE-B5C0-19BA573D28AC Filtro" at bounding box center [670, 53] width 22 height 8
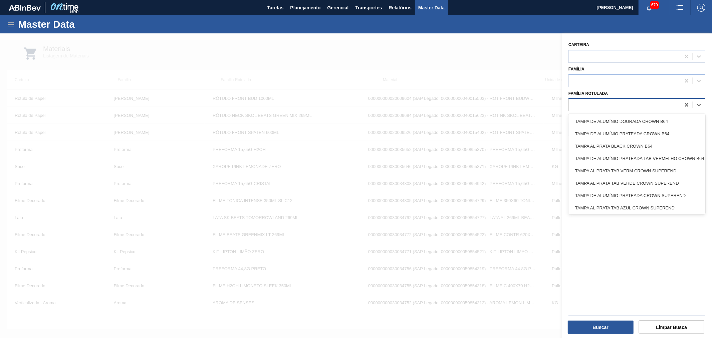
click at [640, 105] on div at bounding box center [625, 105] width 112 height 10
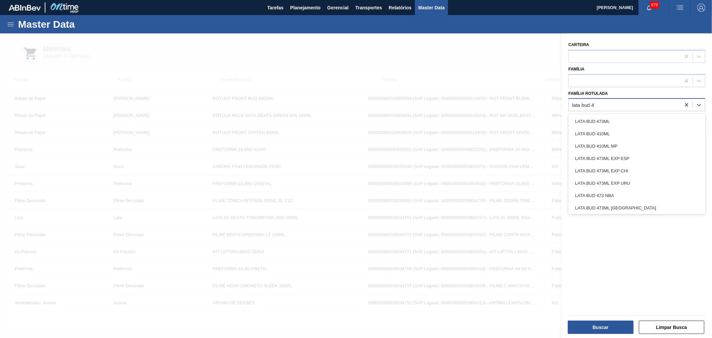
type Rotulada "lata bud 473"
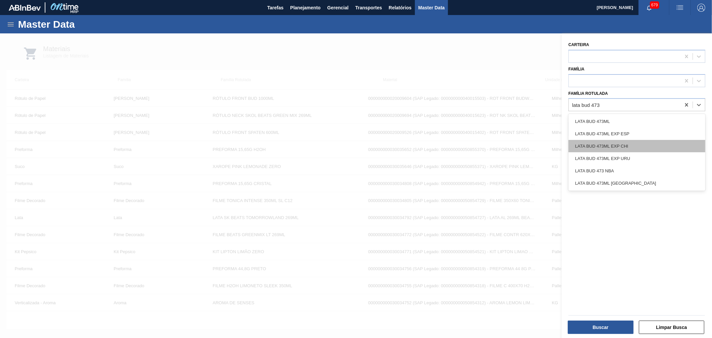
click at [632, 142] on div "LATA BUD 473ML EXP CHI" at bounding box center [636, 146] width 137 height 12
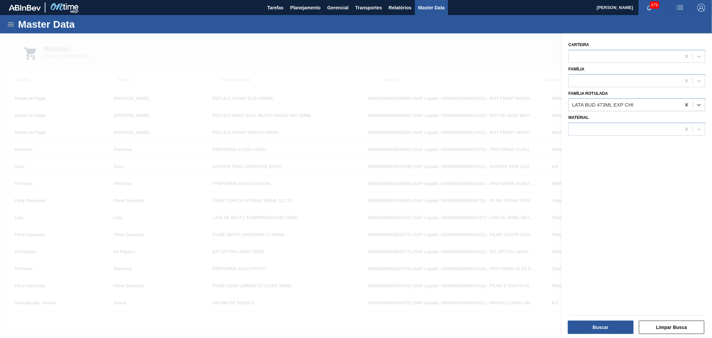
click at [603, 304] on div at bounding box center [637, 315] width 142 height 6
click at [603, 304] on button "Buscar" at bounding box center [601, 326] width 66 height 13
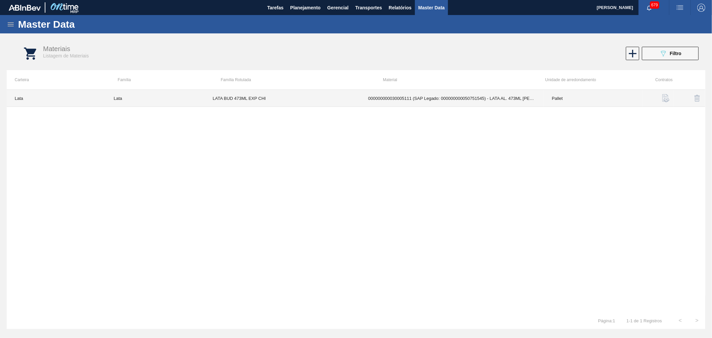
click at [486, 102] on td "000000000030005111 (SAP Legado: 000000000050751545) - LATA AL. 473ML BUD VIDAL …" at bounding box center [452, 98] width 184 height 17
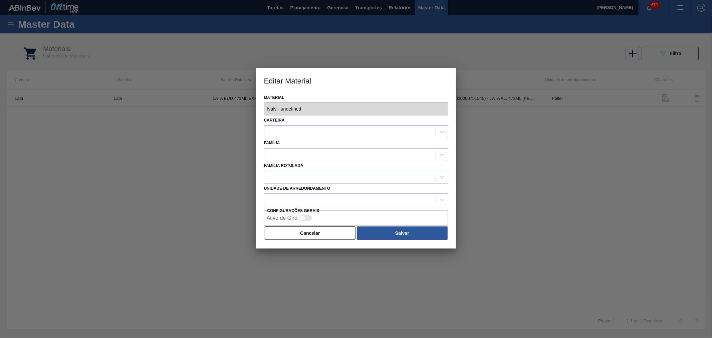
type input "30005111 - 000000000030005111 (SAP Legado: 000000000050751545) - LATA AL. 473ML…"
click at [513, 116] on div "Editar Material Material 30005111 - 000000000030005111 (SAP Legado: 00000000005…" at bounding box center [356, 169] width 712 height 338
click at [242, 106] on div "Editar Material Material 30005111 - 000000000030005111 (SAP Legado: 00000000005…" at bounding box center [356, 169] width 712 height 338
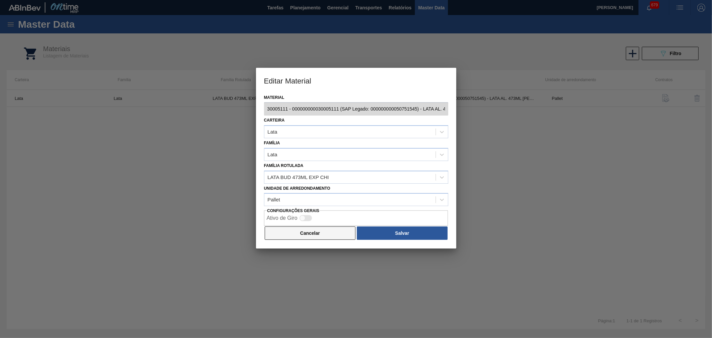
click at [318, 236] on button "Cancelar" at bounding box center [310, 232] width 91 height 13
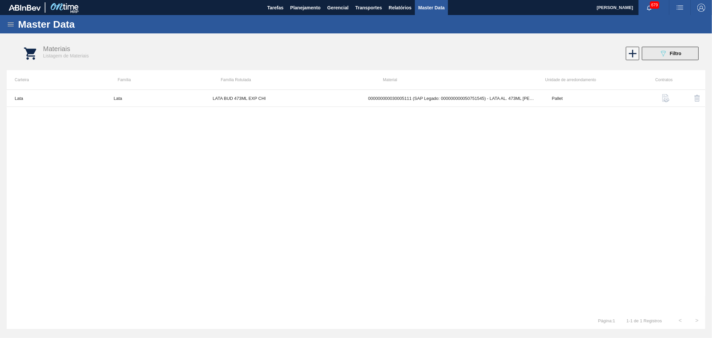
click at [640, 55] on icon "089F7B8B-B2A5-4AFE-B5C0-19BA573D28AC" at bounding box center [663, 53] width 8 height 8
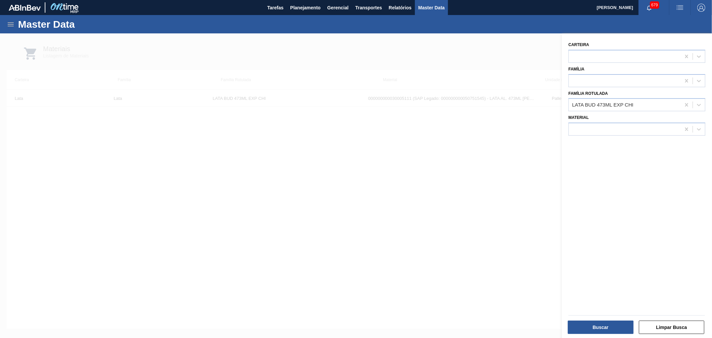
click at [434, 32] on div "Master Data" at bounding box center [356, 24] width 712 height 18
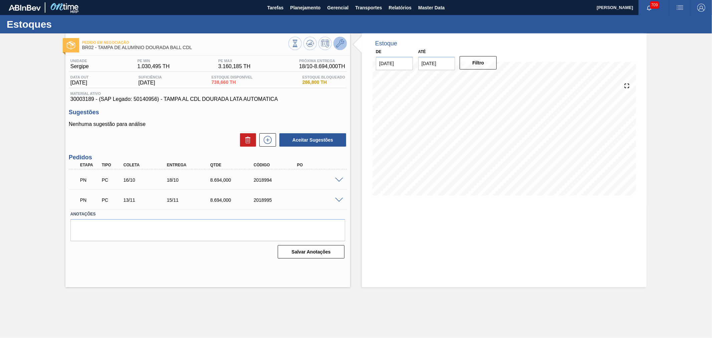
click at [339, 41] on icon at bounding box center [340, 43] width 8 height 8
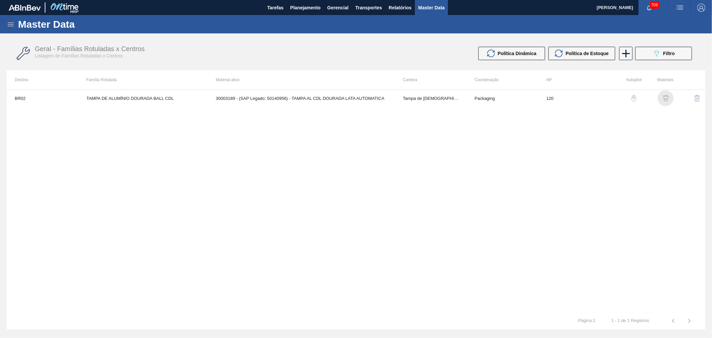
click at [662, 95] on div "button" at bounding box center [666, 98] width 8 height 7
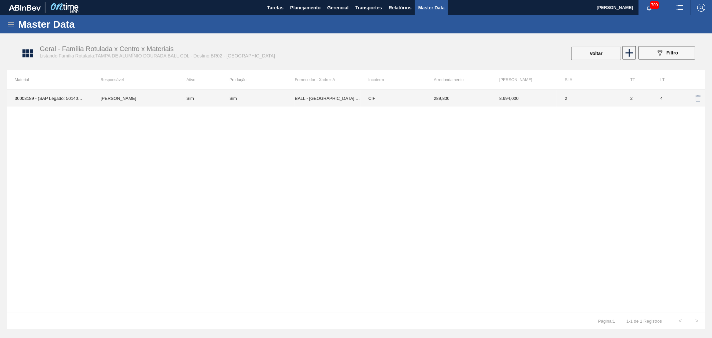
click at [277, 102] on td "Sim" at bounding box center [261, 98] width 65 height 17
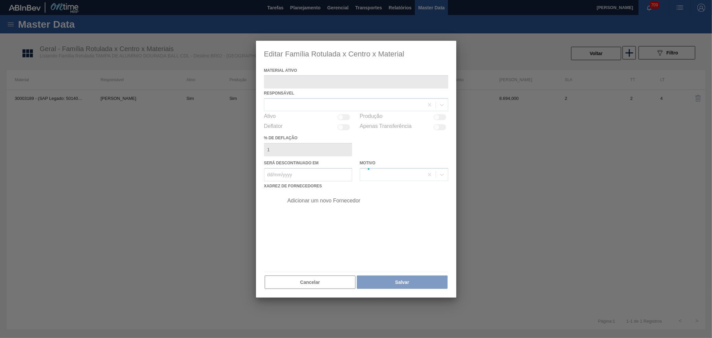
type ativo "30003189 - (SAP Legado: 50140956) - TAMPA AL CDL DOURADA LATA AUTOMATICA"
checkbox input "true"
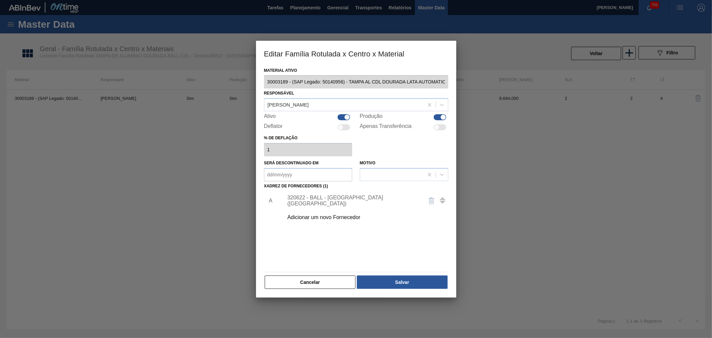
click at [319, 214] on div "Adicionar um novo Fornecedor" at bounding box center [352, 217] width 131 height 6
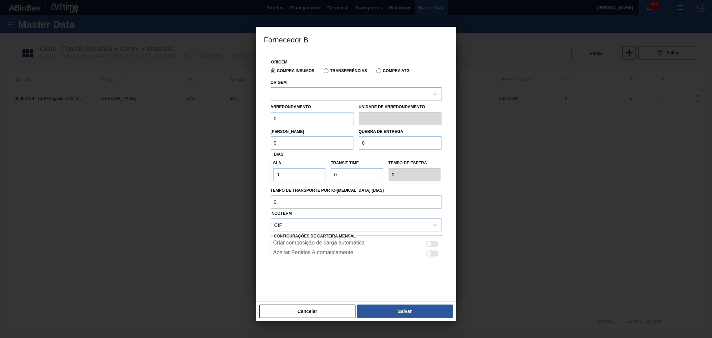
click at [315, 93] on div at bounding box center [350, 94] width 158 height 10
click at [318, 111] on div "327857 - BALL - MANAUS (AM) 24" at bounding box center [356, 110] width 171 height 12
click at [301, 119] on input "0" at bounding box center [312, 118] width 83 height 13
drag, startPoint x: 234, startPoint y: 117, endPoint x: 225, endPoint y: 117, distance: 9.0
click at [228, 117] on div "Fornecedor B Origem Compra Insumos Transferências Compra ATG Origem 327857 - BA…" at bounding box center [356, 169] width 712 height 338
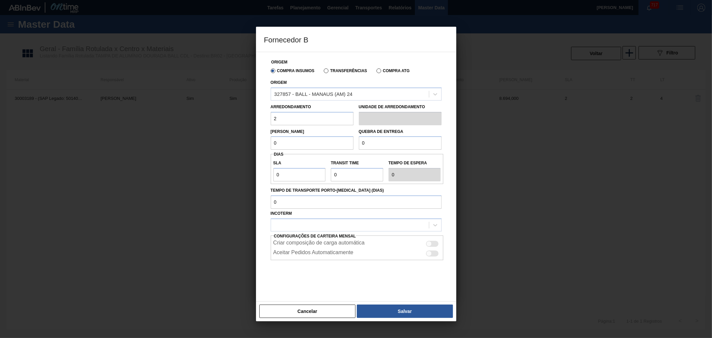
type input "289,8"
drag, startPoint x: 259, startPoint y: 142, endPoint x: 241, endPoint y: 142, distance: 18.0
click at [236, 141] on div "Fornecedor B Origem Compra Insumos Transferências Compra ATG Origem 327857 - BA…" at bounding box center [356, 169] width 712 height 338
type input "9.273,6"
drag, startPoint x: 397, startPoint y: 140, endPoint x: 329, endPoint y: 137, distance: 67.8
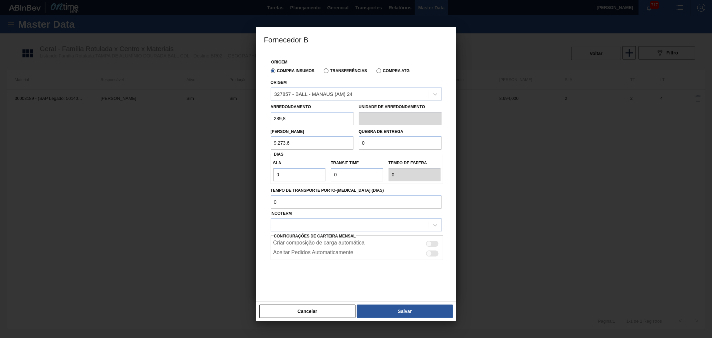
click at [330, 137] on div "Lote Mínimo 9.273,6 Quebra de entrega 0" at bounding box center [356, 137] width 176 height 25
type input "9.273,6"
click at [271, 173] on div "SLA 0" at bounding box center [300, 169] width 58 height 23
drag, startPoint x: 251, startPoint y: 171, endPoint x: 241, endPoint y: 171, distance: 10.0
click at [243, 171] on div "Fornecedor B Origem Compra Insumos Transferências Compra ATG Origem 327857 - BA…" at bounding box center [356, 169] width 712 height 338
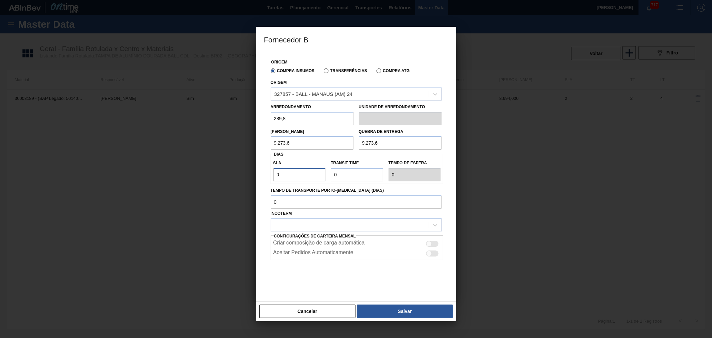
type input "5"
click at [347, 173] on input "Transit Time" at bounding box center [357, 174] width 52 height 13
click at [369, 174] on input "Transit Time" at bounding box center [357, 174] width 52 height 13
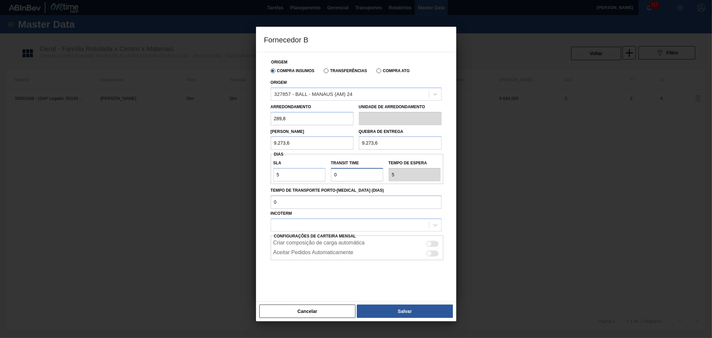
drag, startPoint x: 369, startPoint y: 174, endPoint x: 253, endPoint y: 168, distance: 116.3
click at [256, 168] on div "Origem Compra Insumos Transferências Compra ATG Origem 327857 - BALL - MANAUS (…" at bounding box center [356, 177] width 200 height 250
type input "2"
type input "7"
type input "20"
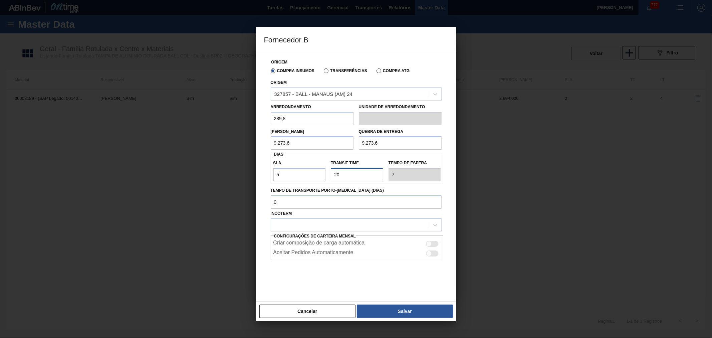
type input "25"
click at [387, 188] on label "Tempo de Transporte Porto-Doca (dias)" at bounding box center [356, 191] width 171 height 10
click at [387, 195] on input "Tempo de Transporte Porto-Doca (dias)" at bounding box center [356, 201] width 171 height 13
drag, startPoint x: 359, startPoint y: 170, endPoint x: 353, endPoint y: 178, distance: 10.2
click at [341, 175] on input "Transit Time" at bounding box center [357, 174] width 52 height 13
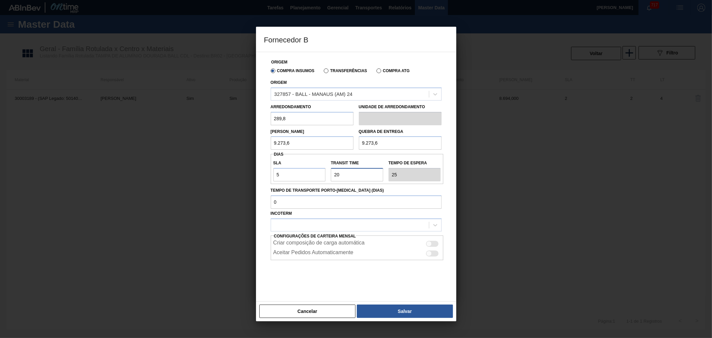
type input "201"
type input "206"
type input "2012"
type input "2017"
drag, startPoint x: 351, startPoint y: 174, endPoint x: 323, endPoint y: 174, distance: 27.7
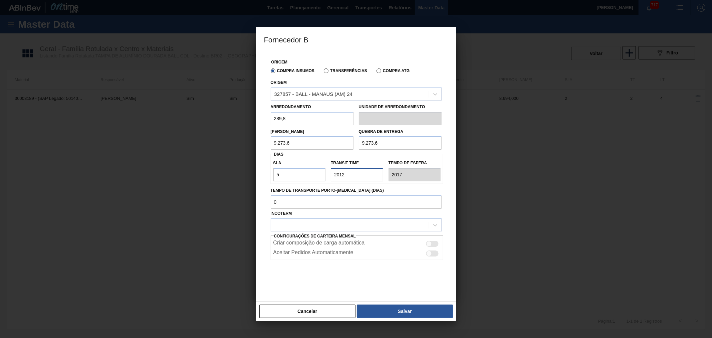
click at [309, 174] on div "SLA 5 Transit Time Tempo de espera 2017" at bounding box center [357, 169] width 173 height 25
type input "1"
type input "6"
type input "12"
type input "17"
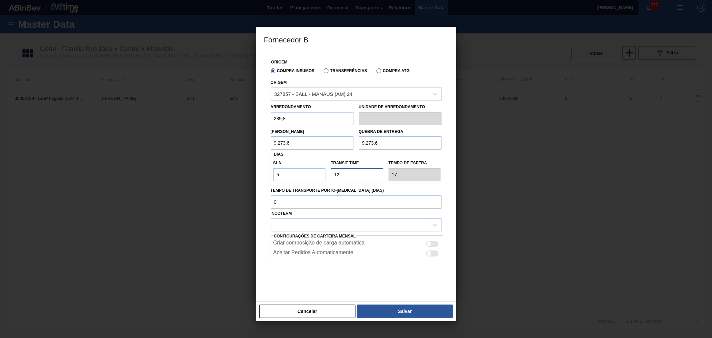
type input "12"
click at [381, 186] on label "Tempo de Transporte Porto-Doca (dias)" at bounding box center [356, 191] width 171 height 10
click at [381, 195] on input "Tempo de Transporte Porto-Doca (dias)" at bounding box center [356, 201] width 171 height 13
click at [383, 177] on input "Transit Time" at bounding box center [357, 174] width 52 height 13
click at [305, 309] on button "Cancelar" at bounding box center [307, 310] width 96 height 13
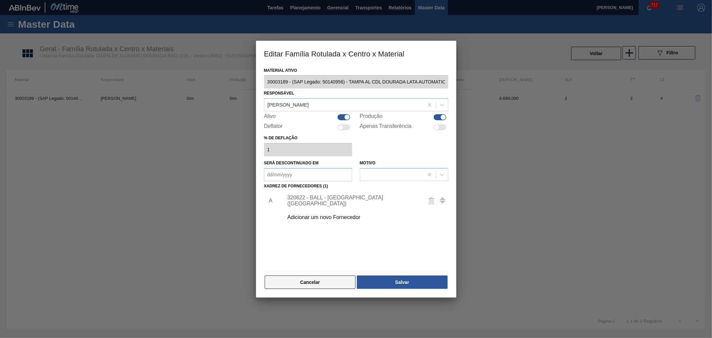
click at [315, 286] on button "Cancelar" at bounding box center [310, 281] width 91 height 13
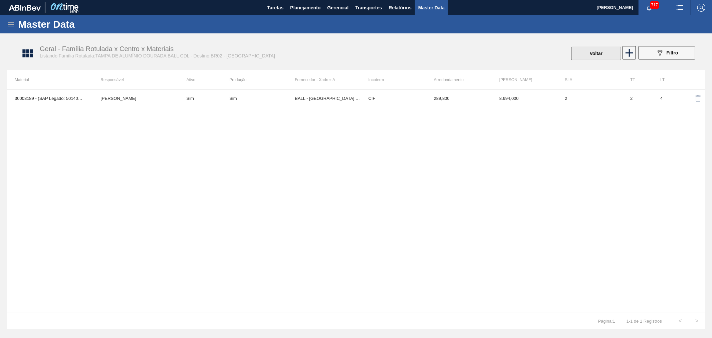
click at [610, 57] on button "Voltar" at bounding box center [596, 53] width 50 height 13
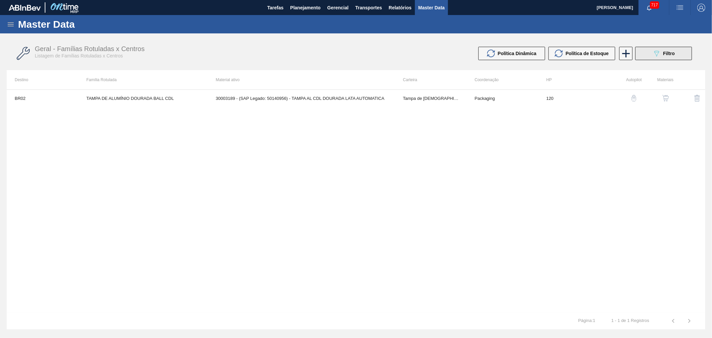
click at [657, 55] on icon at bounding box center [656, 54] width 5 height 6
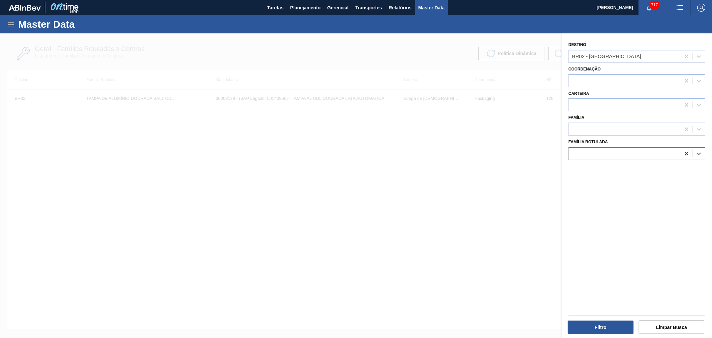
click at [685, 152] on icon at bounding box center [686, 153] width 3 height 3
click at [604, 105] on div at bounding box center [625, 105] width 112 height 10
type input "tamp"
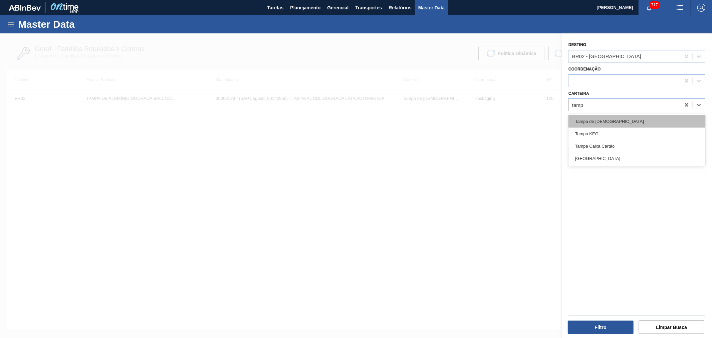
click at [601, 118] on div "Tampa de Lata" at bounding box center [636, 121] width 137 height 12
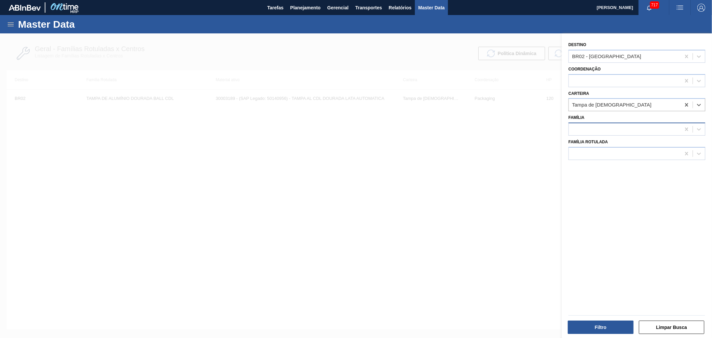
click at [599, 125] on div at bounding box center [625, 129] width 112 height 10
click at [644, 274] on div "Destino BR02 - Sergipe Coordenação Carteira Tampa de Lata Família option Açúcar…" at bounding box center [637, 186] width 150 height 306
click at [611, 329] on button "Filtro" at bounding box center [601, 326] width 66 height 13
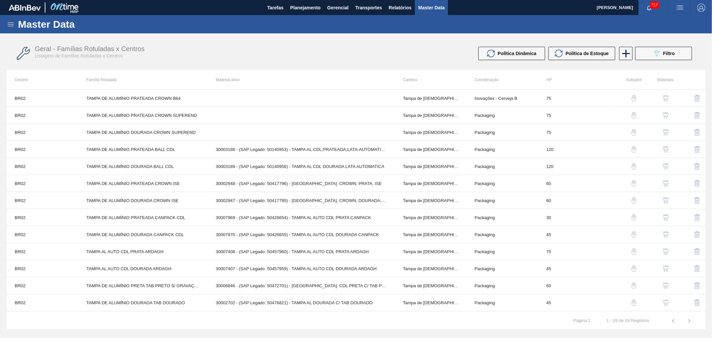
click at [667, 149] on img "button" at bounding box center [665, 149] width 7 height 7
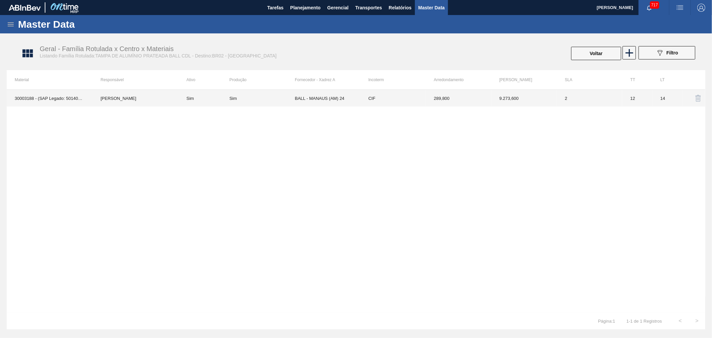
click at [605, 100] on td "2" at bounding box center [589, 98] width 65 height 17
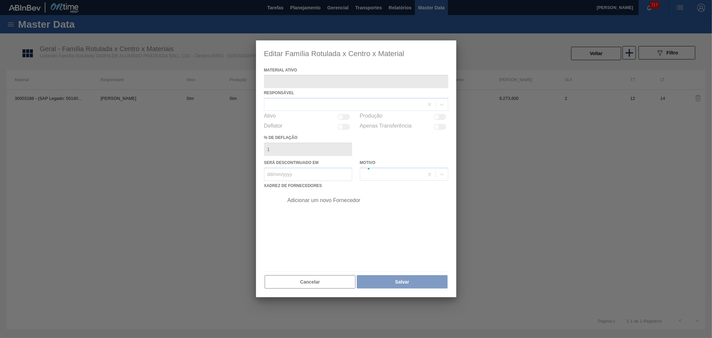
type ativo "30003188 - (SAP Legado: 50140953) - TAMPA AL.CDL;PRATEADA;LATA-AUTOMATICA;"
checkbox input "true"
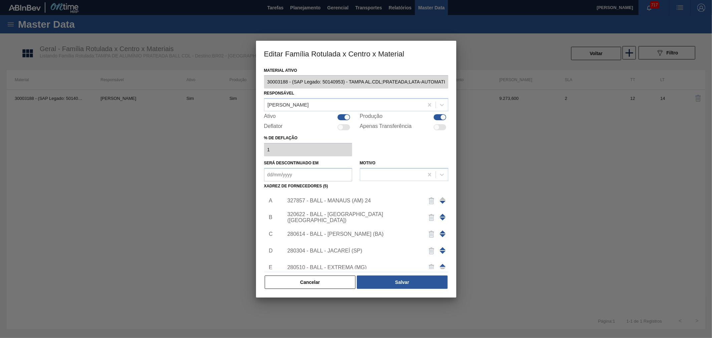
click at [335, 198] on div "327857 - BALL - MANAUS (AM) 24" at bounding box center [352, 201] width 131 height 6
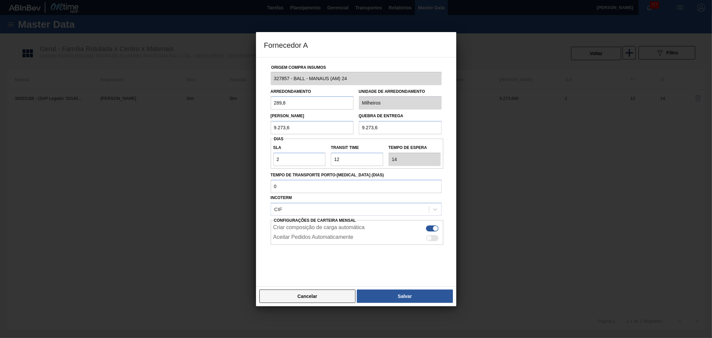
click at [319, 292] on button "Cancelar" at bounding box center [307, 295] width 96 height 13
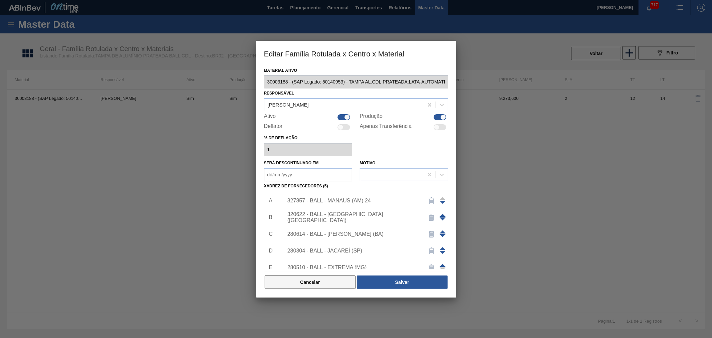
click at [312, 287] on button "Cancelar" at bounding box center [310, 281] width 91 height 13
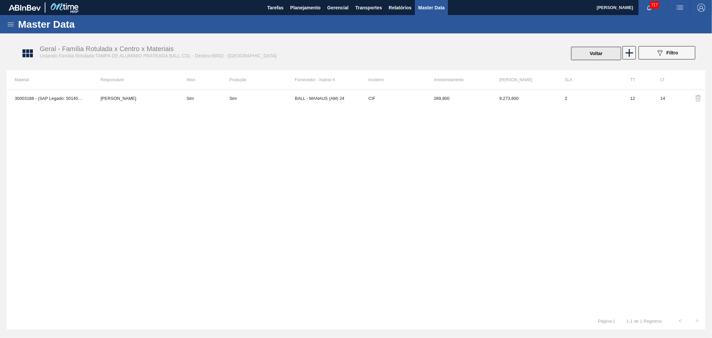
click at [587, 58] on button "Voltar" at bounding box center [596, 53] width 50 height 13
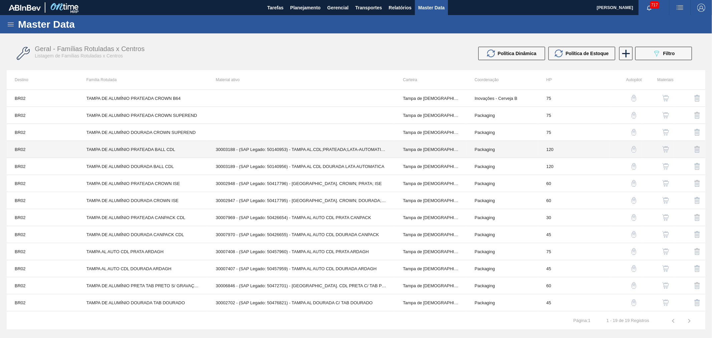
click at [355, 147] on td "30003188 - (SAP Legado: 50140953) - TAMPA AL.CDL;PRATEADA;LATA-AUTOMATICA;" at bounding box center [301, 149] width 187 height 17
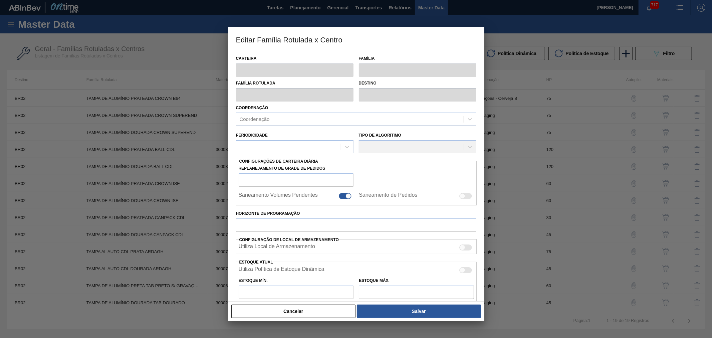
type input "Tampa de Lata"
type input "Tampa de Alumínio"
type input "TAMPA DE ALUMÍNIO PRATEADA BALL CDL"
type input "BR02 - Sergipe"
type input "120"
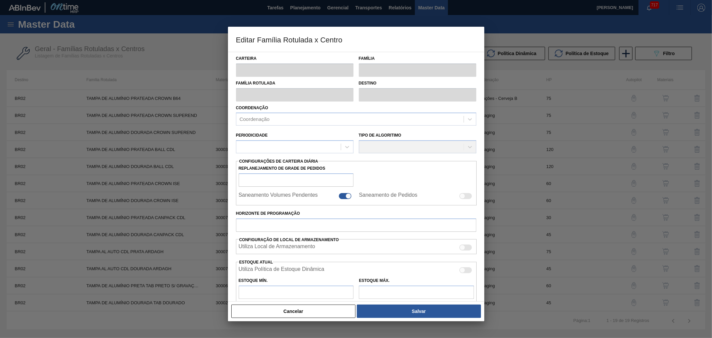
type input "22.667,417"
type input "69.088,898"
type input "70"
type input "54.939,631"
checkbox input "true"
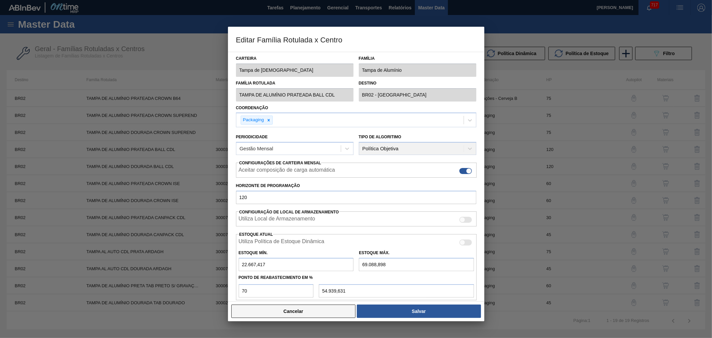
click at [289, 308] on button "Cancelar" at bounding box center [293, 310] width 124 height 13
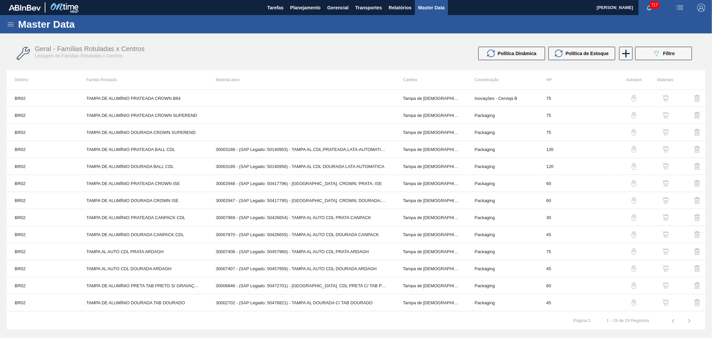
click at [662, 165] on img "button" at bounding box center [665, 166] width 7 height 7
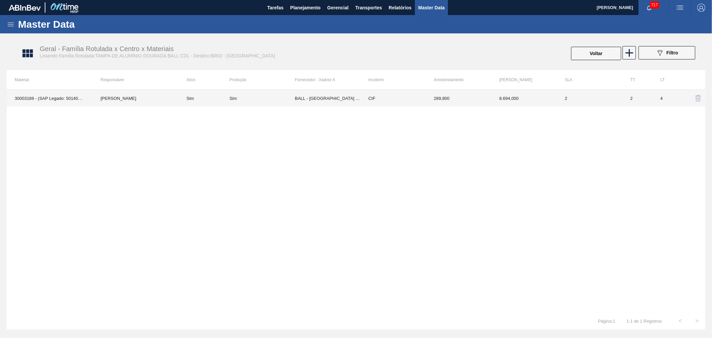
click at [638, 99] on td "2" at bounding box center [637, 98] width 30 height 17
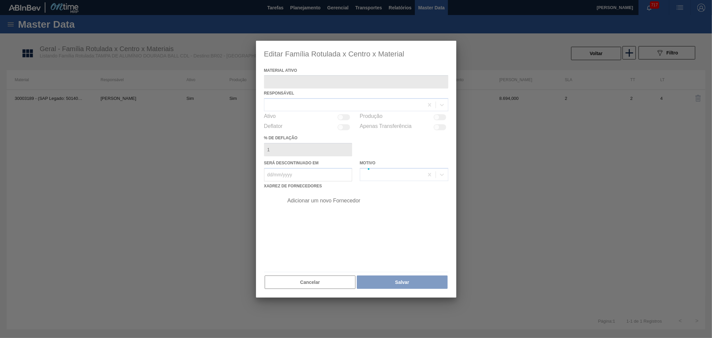
type ativo "30003189 - (SAP Legado: 50140956) - TAMPA AL CDL DOURADA LATA AUTOMATICA"
checkbox input "true"
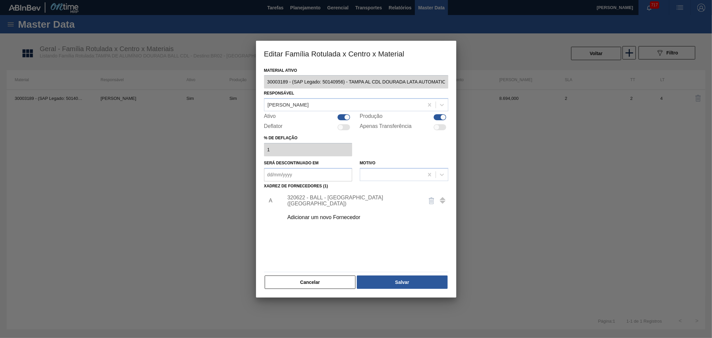
click at [319, 221] on div "Adicionar um novo Fornecedor" at bounding box center [364, 217] width 169 height 17
click at [319, 220] on div "Adicionar um novo Fornecedor" at bounding box center [352, 217] width 131 height 6
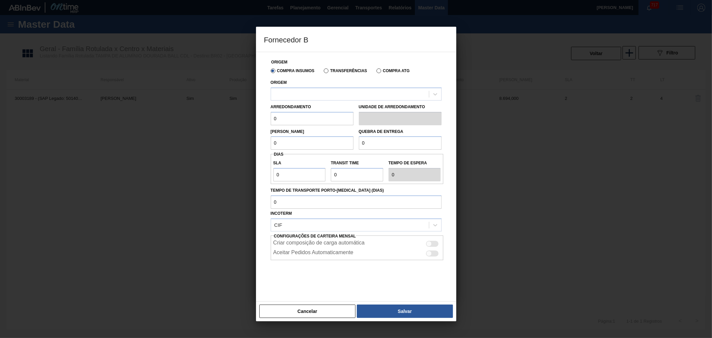
click at [310, 100] on div "Arredondamento 0 Unidade de arredondamento" at bounding box center [356, 112] width 176 height 25
click at [311, 95] on div at bounding box center [350, 94] width 158 height 10
click at [309, 114] on div "327857 - BALL - MANAUS (AM) 24" at bounding box center [356, 110] width 171 height 12
click at [305, 115] on input "0" at bounding box center [312, 118] width 83 height 13
drag, startPoint x: 303, startPoint y: 119, endPoint x: 255, endPoint y: 118, distance: 48.4
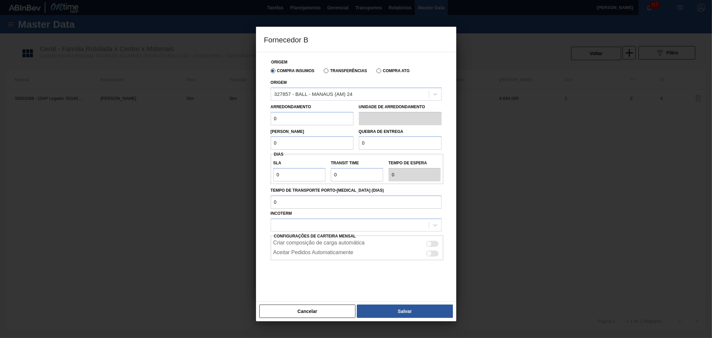
click at [257, 118] on div "Origem Compra Insumos Transferências Compra ATG Origem 327857 - BALL - MANAUS (…" at bounding box center [356, 177] width 200 height 250
type input "289,8"
drag, startPoint x: 311, startPoint y: 141, endPoint x: 251, endPoint y: 141, distance: 59.7
click at [233, 140] on div "Fornecedor B Origem Compra Insumos Transferências Compra ATG Origem 327857 - BA…" at bounding box center [356, 169] width 712 height 338
type input "9.273,6"
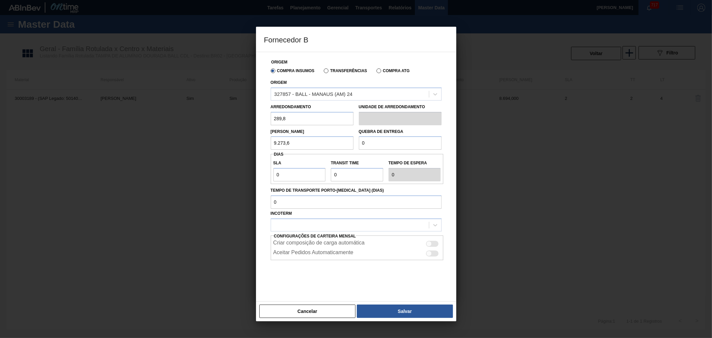
drag, startPoint x: 394, startPoint y: 145, endPoint x: 347, endPoint y: 142, distance: 46.5
click at [349, 142] on div "Lote Mínimo 9.273,6 Quebra de entrega 0" at bounding box center [356, 137] width 176 height 25
type input "9.273,6"
drag, startPoint x: 295, startPoint y: 174, endPoint x: 254, endPoint y: 174, distance: 41.1
click at [255, 174] on div "Fornecedor B Origem Compra Insumos Transferências Compra ATG Origem 327857 - BA…" at bounding box center [356, 169] width 712 height 338
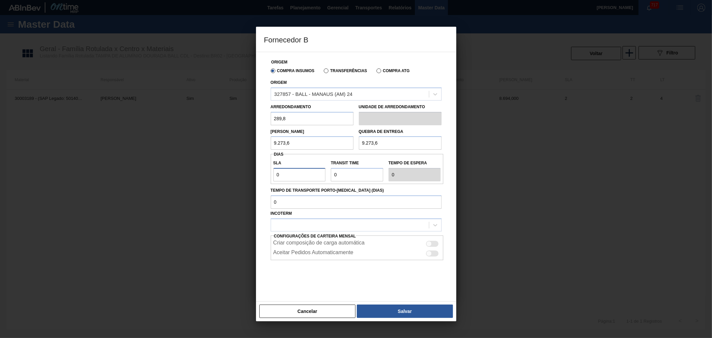
type input "2"
click at [347, 175] on input "Transit Time" at bounding box center [357, 174] width 52 height 13
click at [323, 176] on div "SLA 2 Transit Time Tempo de espera 2" at bounding box center [357, 169] width 173 height 25
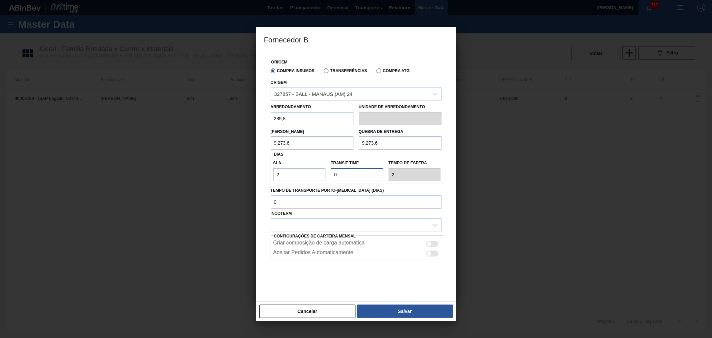
type input "1"
type input "3"
type input "12"
type input "14"
type input "12"
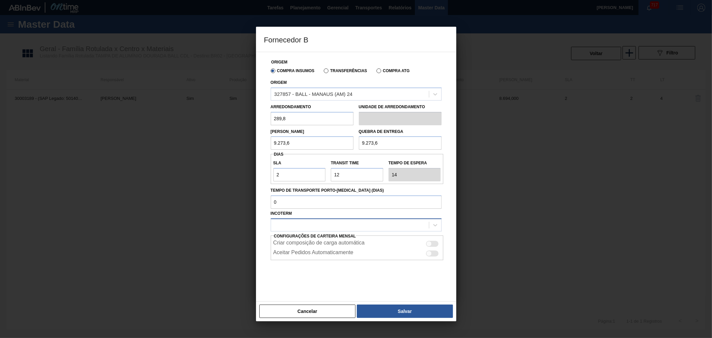
click at [307, 224] on div at bounding box center [350, 225] width 158 height 10
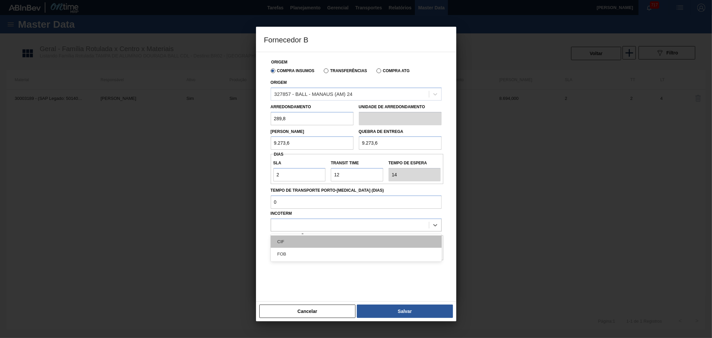
click at [301, 241] on div "CIF" at bounding box center [356, 241] width 171 height 12
click at [382, 273] on div at bounding box center [356, 276] width 171 height 33
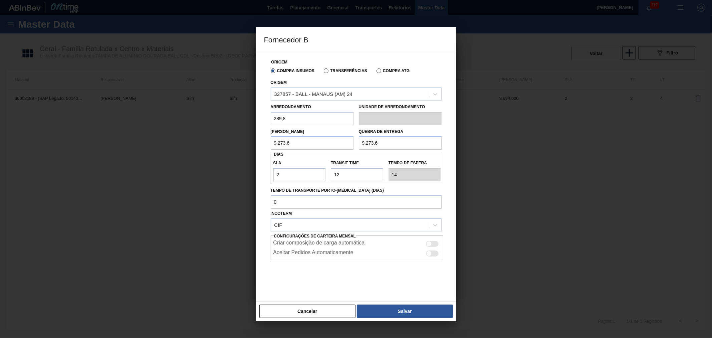
click at [505, 301] on div at bounding box center [356, 169] width 712 height 338
click at [380, 275] on div at bounding box center [356, 276] width 171 height 33
click at [413, 308] on button "Salvar" at bounding box center [405, 310] width 96 height 13
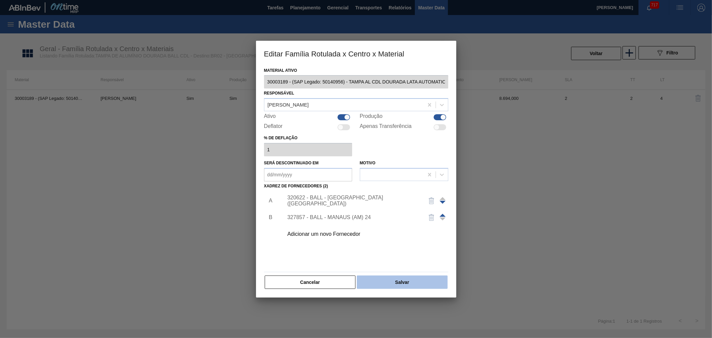
click at [410, 277] on button "Salvar" at bounding box center [402, 281] width 90 height 13
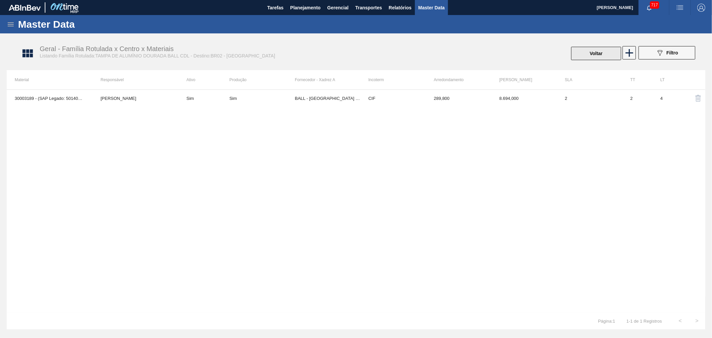
click at [614, 51] on button "Voltar" at bounding box center [596, 53] width 50 height 13
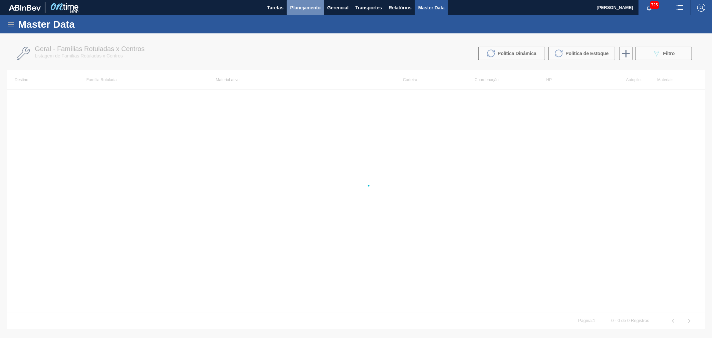
click at [312, 8] on span "Planejamento" at bounding box center [305, 8] width 30 height 8
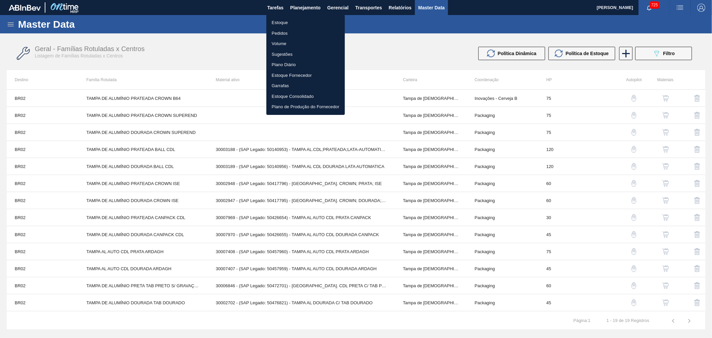
click at [284, 19] on li "Estoque" at bounding box center [305, 22] width 78 height 11
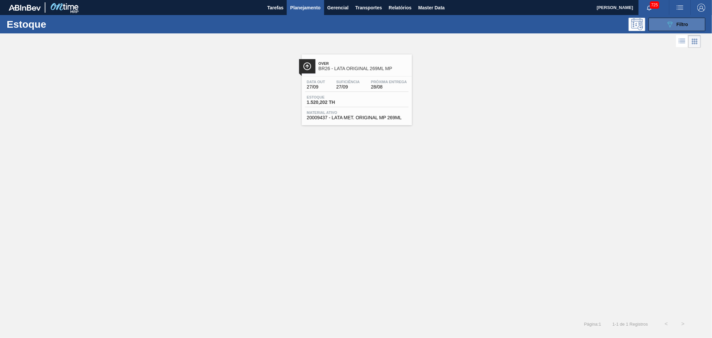
click at [700, 22] on button "089F7B8B-B2A5-4AFE-B5C0-19BA573D28AC Filtro" at bounding box center [676, 24] width 57 height 13
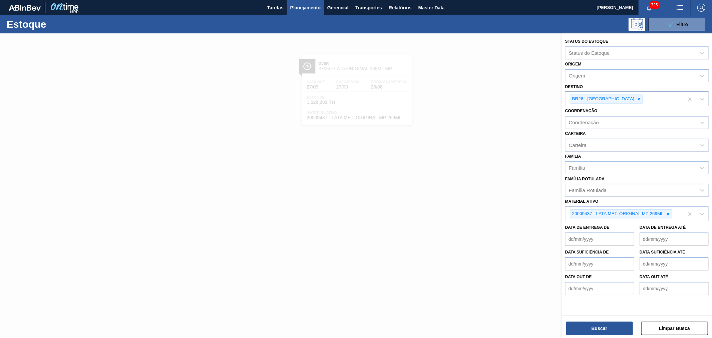
click at [618, 101] on div "BR26 - Uberlândia" at bounding box center [606, 98] width 73 height 9
click at [636, 98] on icon at bounding box center [638, 99] width 5 height 5
type input "serg"
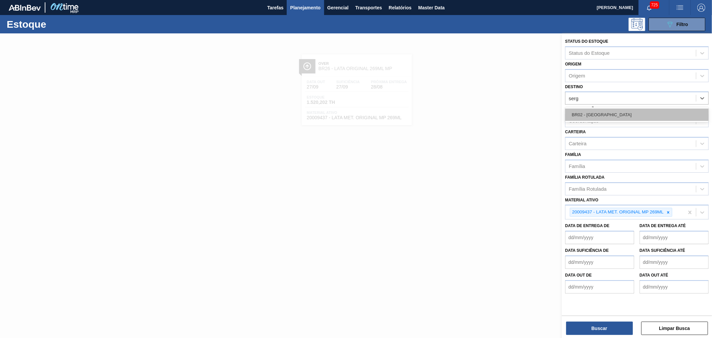
click at [602, 114] on div "BR02 - Sergipe" at bounding box center [637, 114] width 144 height 12
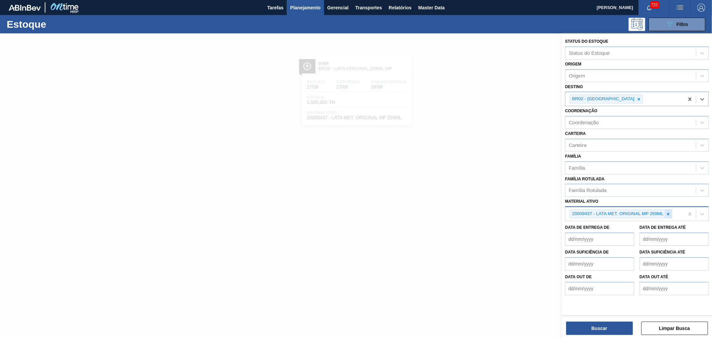
click at [666, 212] on icon at bounding box center [668, 214] width 5 height 5
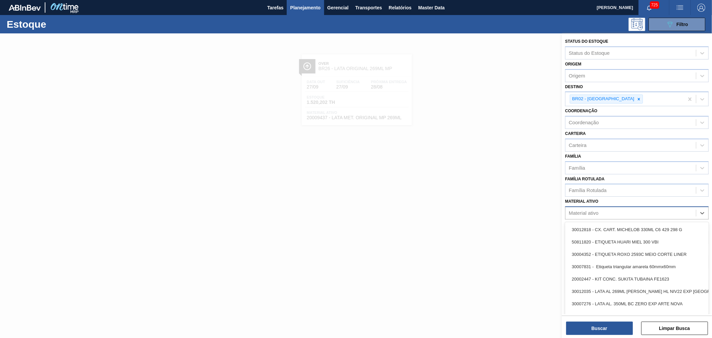
click at [659, 212] on div "Material ativo" at bounding box center [630, 213] width 131 height 10
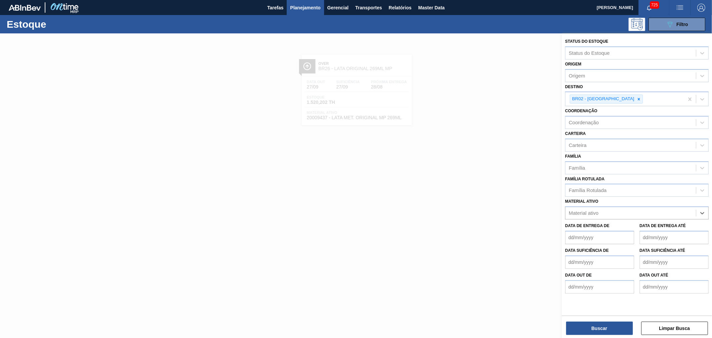
paste ativo "30003189"
type ativo "30003189"
click at [628, 231] on div "30003189 - TAMPA AL CDL DOURADA LATA AUTOMATICA" at bounding box center [637, 229] width 144 height 12
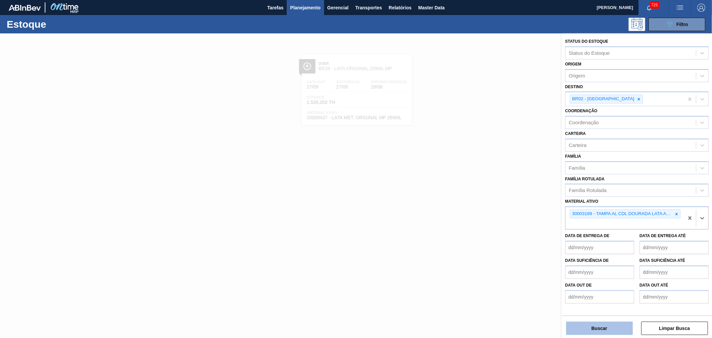
click at [594, 334] on button "Buscar" at bounding box center [599, 327] width 67 height 13
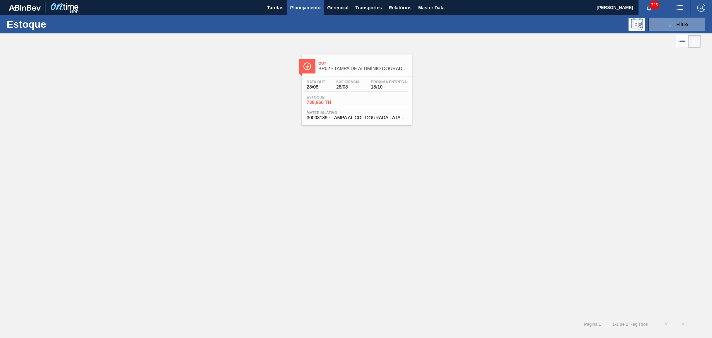
click at [369, 67] on span "BR02 - TAMPA DE ALUMÍNIO DOURADA BALL CDL" at bounding box center [363, 68] width 90 height 5
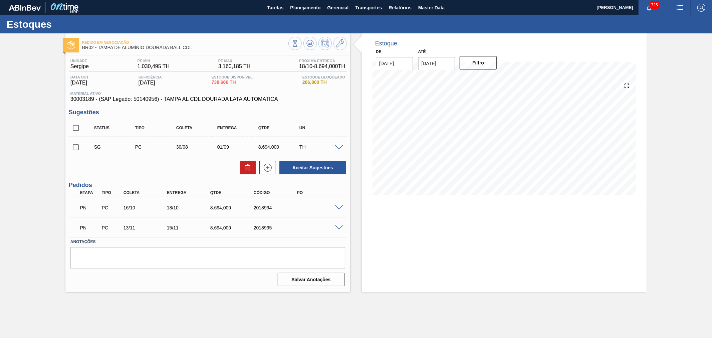
click at [339, 208] on span at bounding box center [339, 207] width 8 height 5
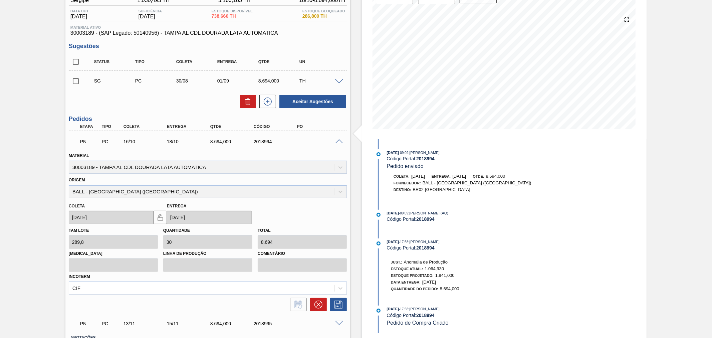
scroll to position [114, 0]
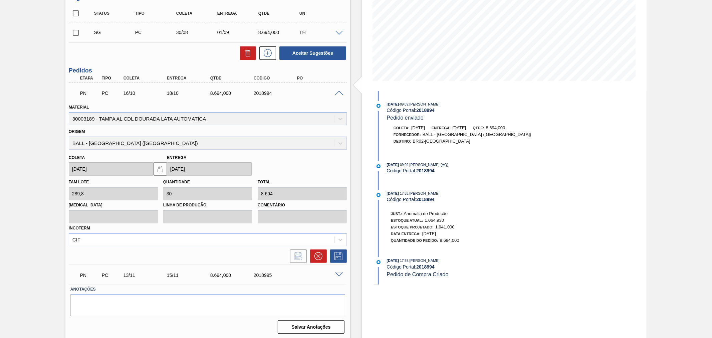
click at [339, 274] on span at bounding box center [339, 274] width 8 height 5
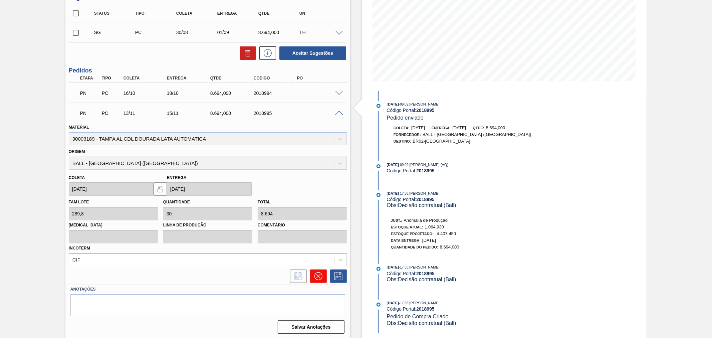
click at [312, 271] on button at bounding box center [318, 275] width 17 height 13
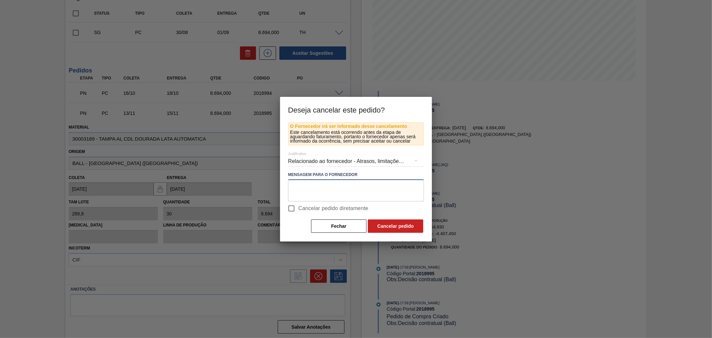
click at [311, 187] on textarea at bounding box center [356, 190] width 136 height 22
type textarea "A"
drag, startPoint x: 375, startPoint y: 189, endPoint x: 286, endPoint y: 186, distance: 89.2
click at [286, 186] on div "O Fornecedor irá ser informado desse cancelamento Este cancelamento está ocorre…" at bounding box center [356, 181] width 152 height 119
type textarea "Alocação em Origem divergente."
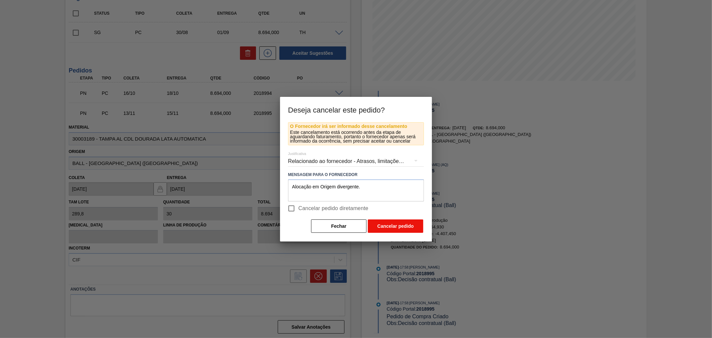
click at [390, 225] on button "Cancelar pedido" at bounding box center [395, 225] width 55 height 13
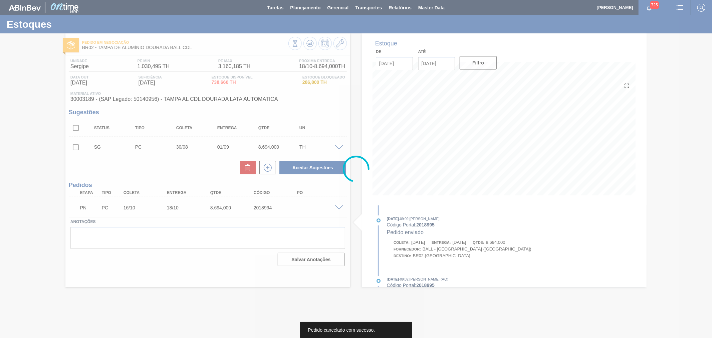
scroll to position [0, 0]
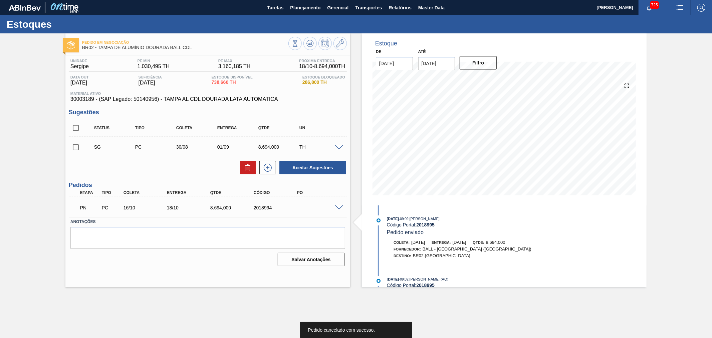
click at [342, 208] on span at bounding box center [339, 207] width 8 height 5
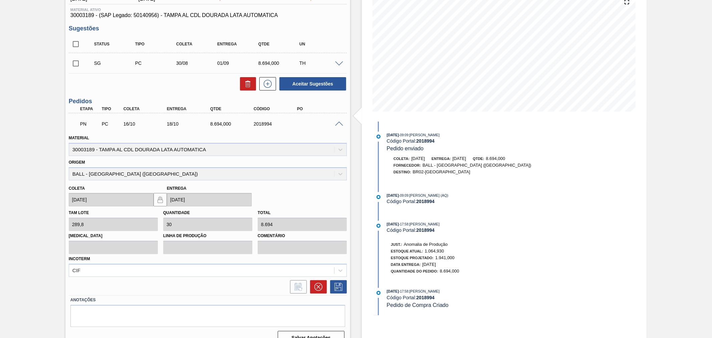
scroll to position [94, 0]
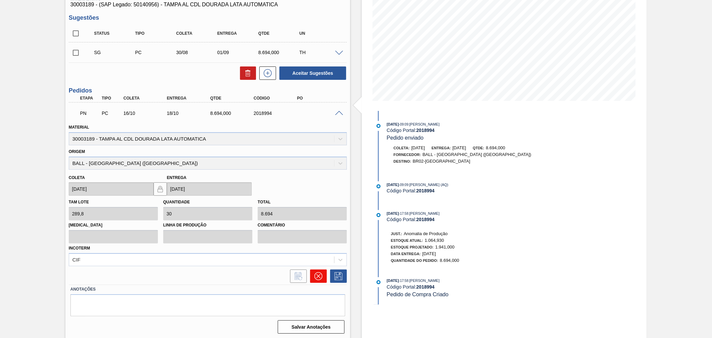
click at [322, 272] on button at bounding box center [318, 275] width 17 height 13
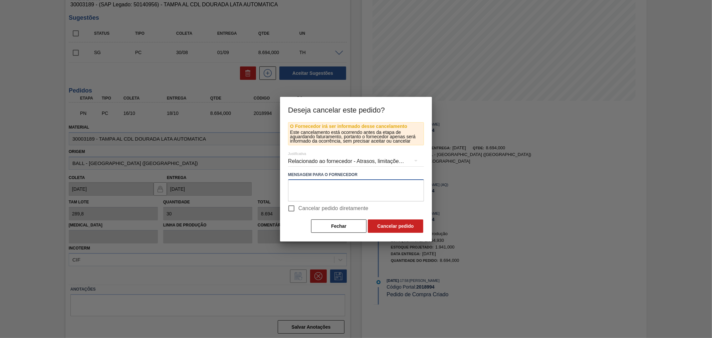
click at [322, 189] on textarea at bounding box center [356, 190] width 136 height 22
paste textarea "Alocação em Origem divergente."
type textarea "Alocação em Origem divergente."
click at [393, 225] on button "Cancelar pedido" at bounding box center [395, 225] width 55 height 13
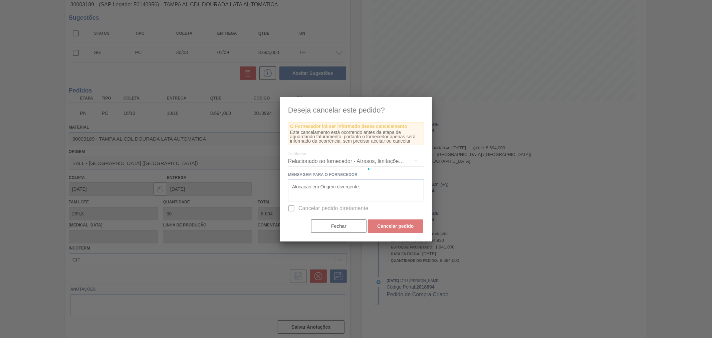
scroll to position [0, 0]
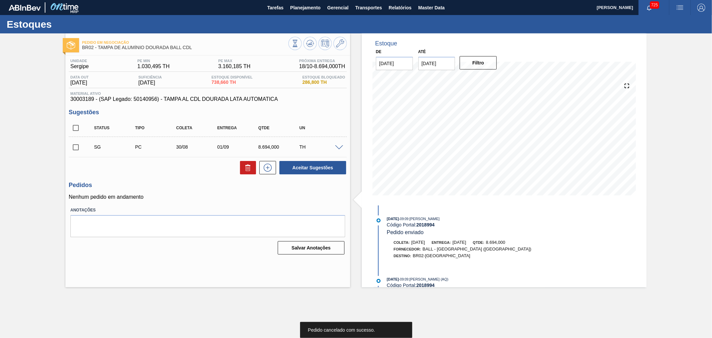
click at [337, 145] on span at bounding box center [339, 147] width 8 height 5
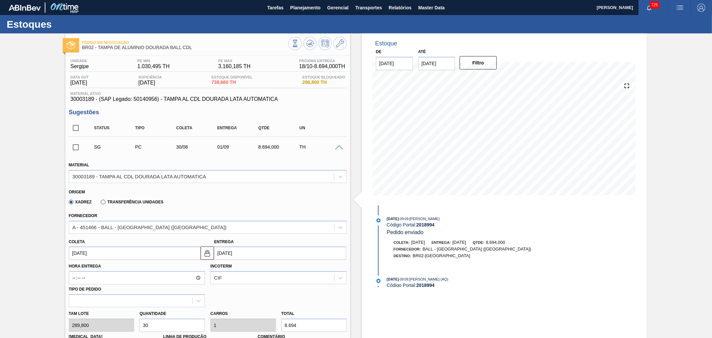
click at [337, 145] on span at bounding box center [339, 147] width 8 height 5
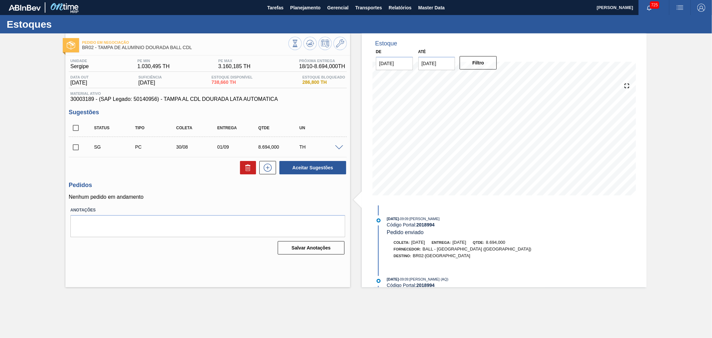
click at [205, 176] on div "Unidade Sergipe PE MIN 1.030,495 TH PE MAX 3.160,185 TH Próxima Entrega 18/10 -…" at bounding box center [207, 155] width 285 height 201
click at [337, 45] on icon at bounding box center [340, 43] width 8 height 8
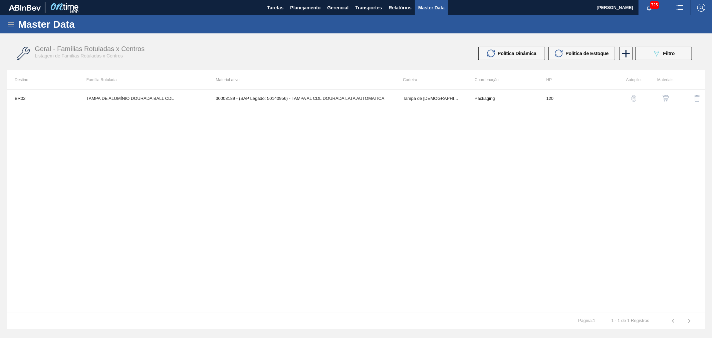
click at [662, 98] on div "button" at bounding box center [666, 98] width 8 height 7
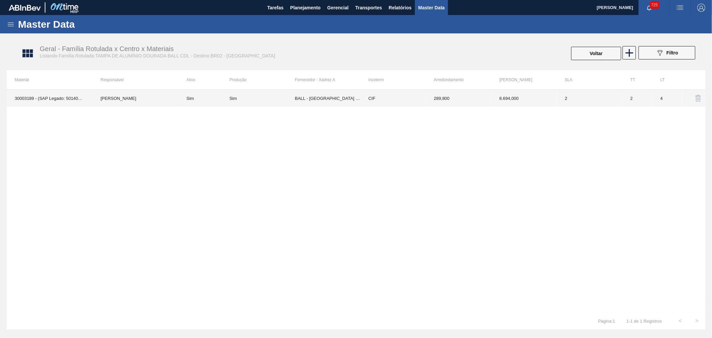
click at [381, 98] on td "CIF" at bounding box center [392, 98] width 65 height 17
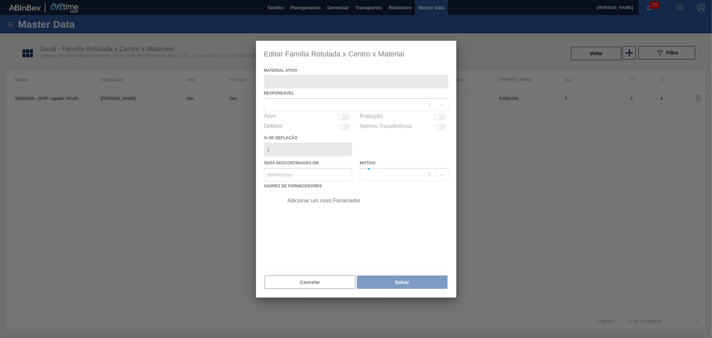
type ativo "30003189 - (SAP Legado: 50140956) - TAMPA AL CDL DOURADA LATA AUTOMATICA"
checkbox input "true"
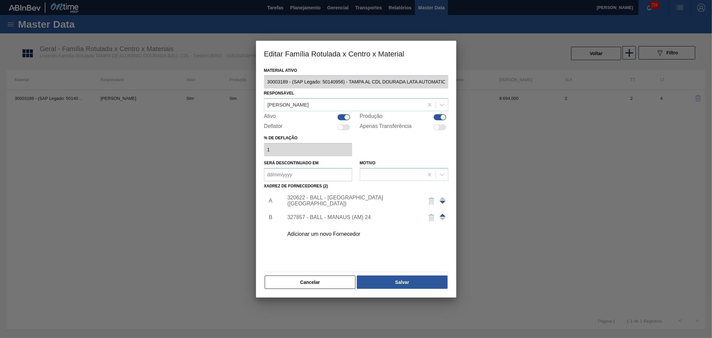
click at [443, 214] on span at bounding box center [443, 215] width 6 height 3
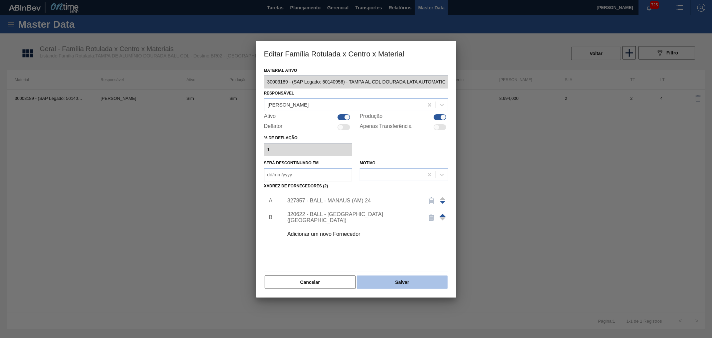
click at [402, 281] on button "Salvar" at bounding box center [402, 281] width 90 height 13
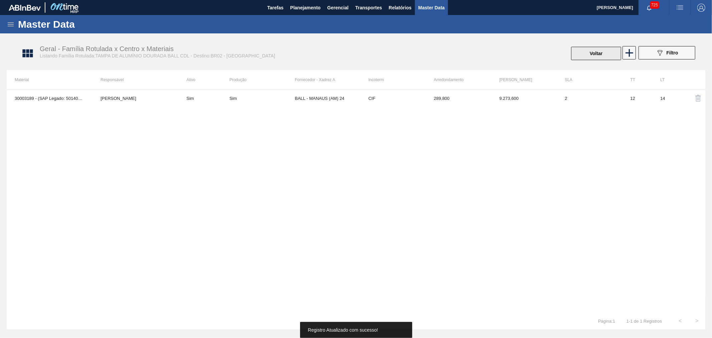
click at [603, 52] on button "Voltar" at bounding box center [596, 53] width 50 height 13
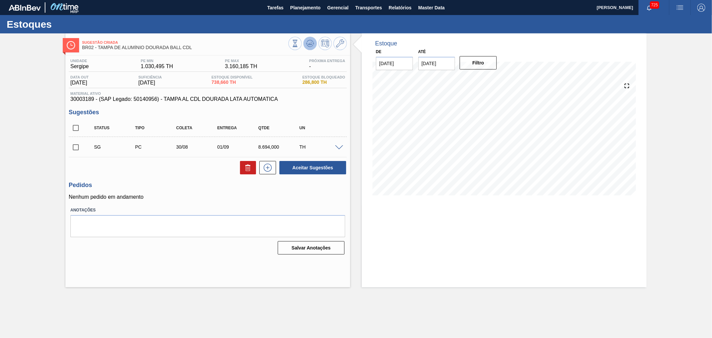
click at [312, 43] on icon at bounding box center [310, 43] width 8 height 8
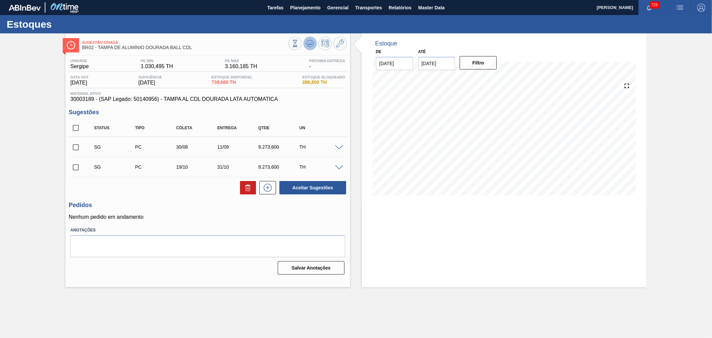
click at [309, 45] on icon at bounding box center [310, 43] width 8 height 8
click at [336, 146] on span at bounding box center [339, 147] width 8 height 5
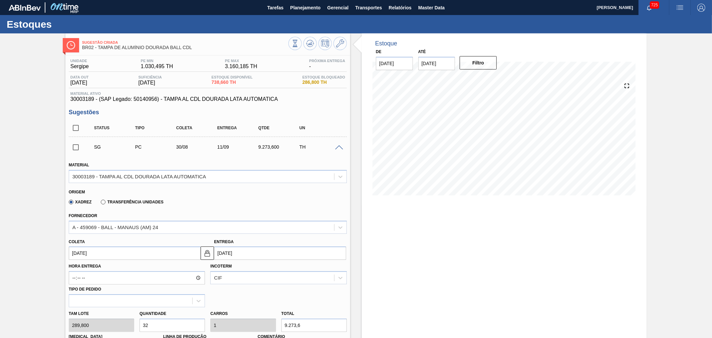
click at [335, 150] on div "SG PC 30/08 11/09 9.273,600 TH" at bounding box center [213, 146] width 246 height 13
click at [341, 147] on span at bounding box center [339, 147] width 8 height 5
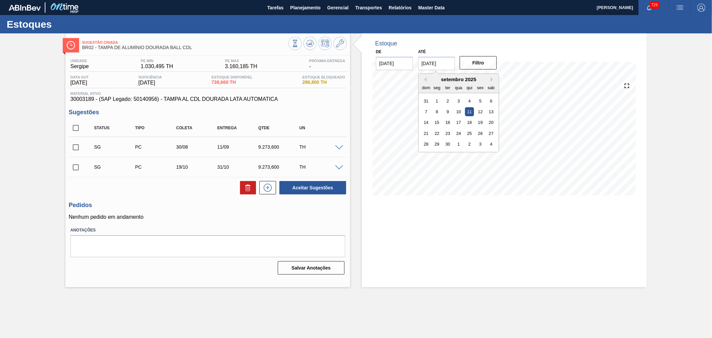
drag, startPoint x: 448, startPoint y: 65, endPoint x: 407, endPoint y: 62, distance: 41.1
click at [407, 62] on div "De 28/08/2025 Até 11/09/2025 Previous Month Next Month setembro 2025 dom seg te…" at bounding box center [437, 58] width 134 height 23
click at [493, 79] on button "Next Month" at bounding box center [493, 79] width 5 height 5
click at [491, 79] on button "Next Month" at bounding box center [493, 79] width 5 height 5
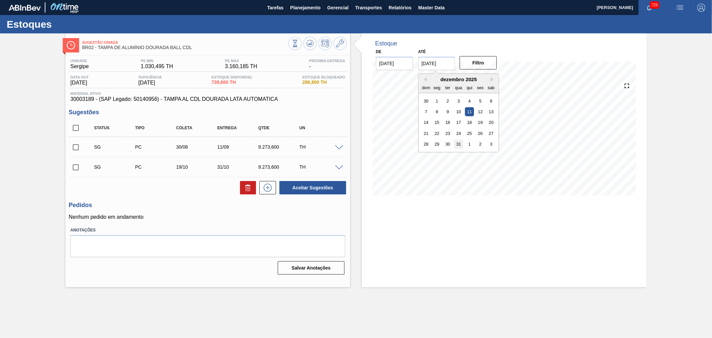
click at [460, 143] on div "31" at bounding box center [458, 144] width 9 height 9
type input "[DATE]"
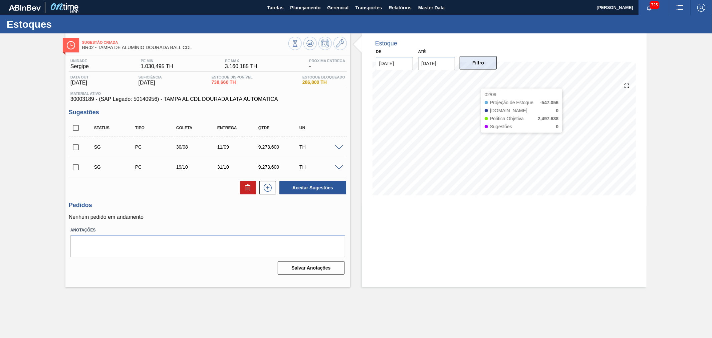
click at [469, 67] on button "Filtro" at bounding box center [478, 62] width 37 height 13
click at [77, 166] on input "checkbox" at bounding box center [76, 167] width 14 height 14
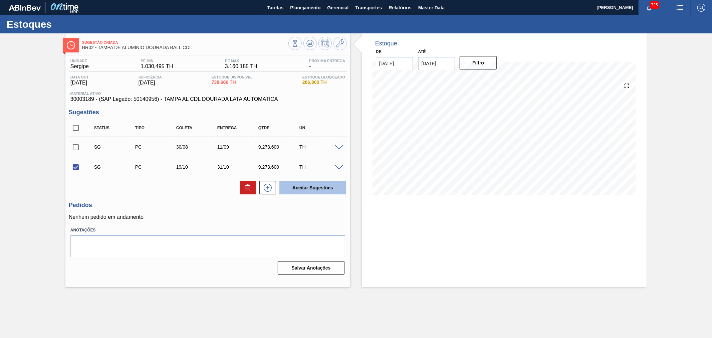
click at [335, 187] on button "Aceitar Sugestões" at bounding box center [312, 187] width 67 height 13
checkbox input "false"
click at [235, 220] on p "Nenhum pedido em andamento" at bounding box center [208, 217] width 278 height 6
click at [308, 43] on icon at bounding box center [310, 43] width 8 height 8
click at [71, 168] on input "checkbox" at bounding box center [76, 167] width 14 height 14
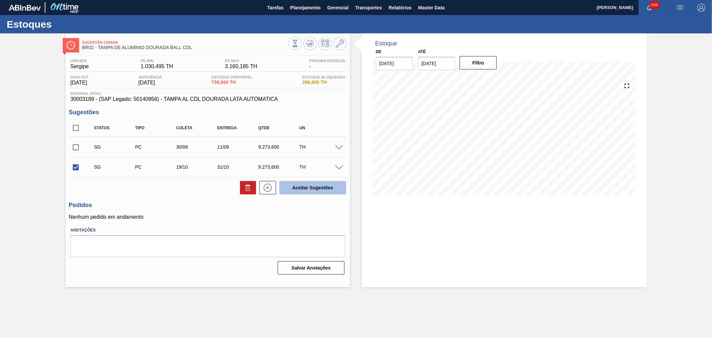
click at [292, 185] on button "Aceitar Sugestões" at bounding box center [312, 187] width 67 height 13
checkbox input "false"
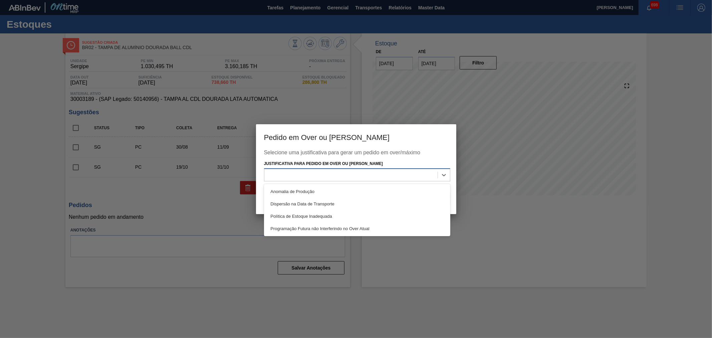
click at [330, 174] on div at bounding box center [350, 175] width 173 height 10
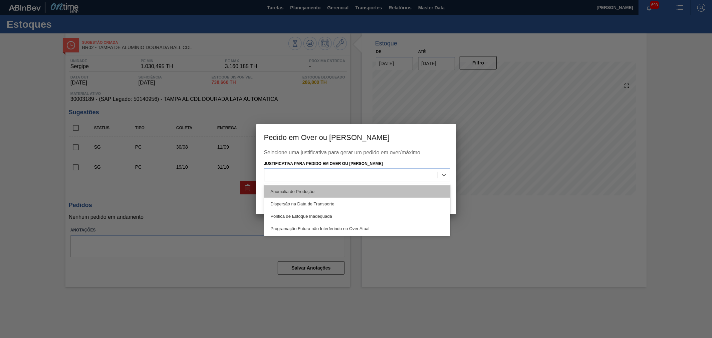
click at [304, 193] on div "Anomalia de Produção" at bounding box center [357, 191] width 186 height 12
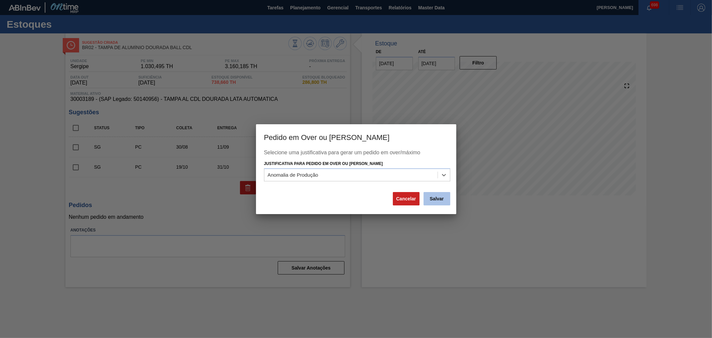
click at [434, 199] on button "Salvar" at bounding box center [437, 198] width 27 height 13
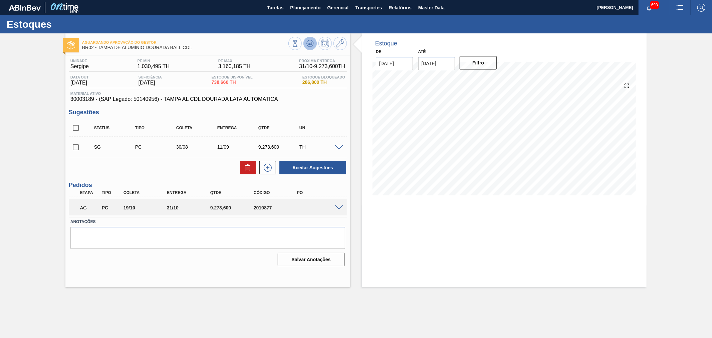
click at [309, 38] on button at bounding box center [309, 43] width 13 height 13
click at [335, 205] on span at bounding box center [339, 207] width 8 height 5
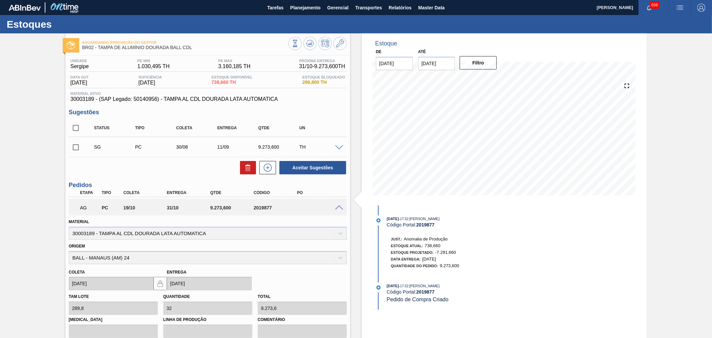
click at [335, 208] on span at bounding box center [339, 207] width 8 height 5
